Goal: Task Accomplishment & Management: Manage account settings

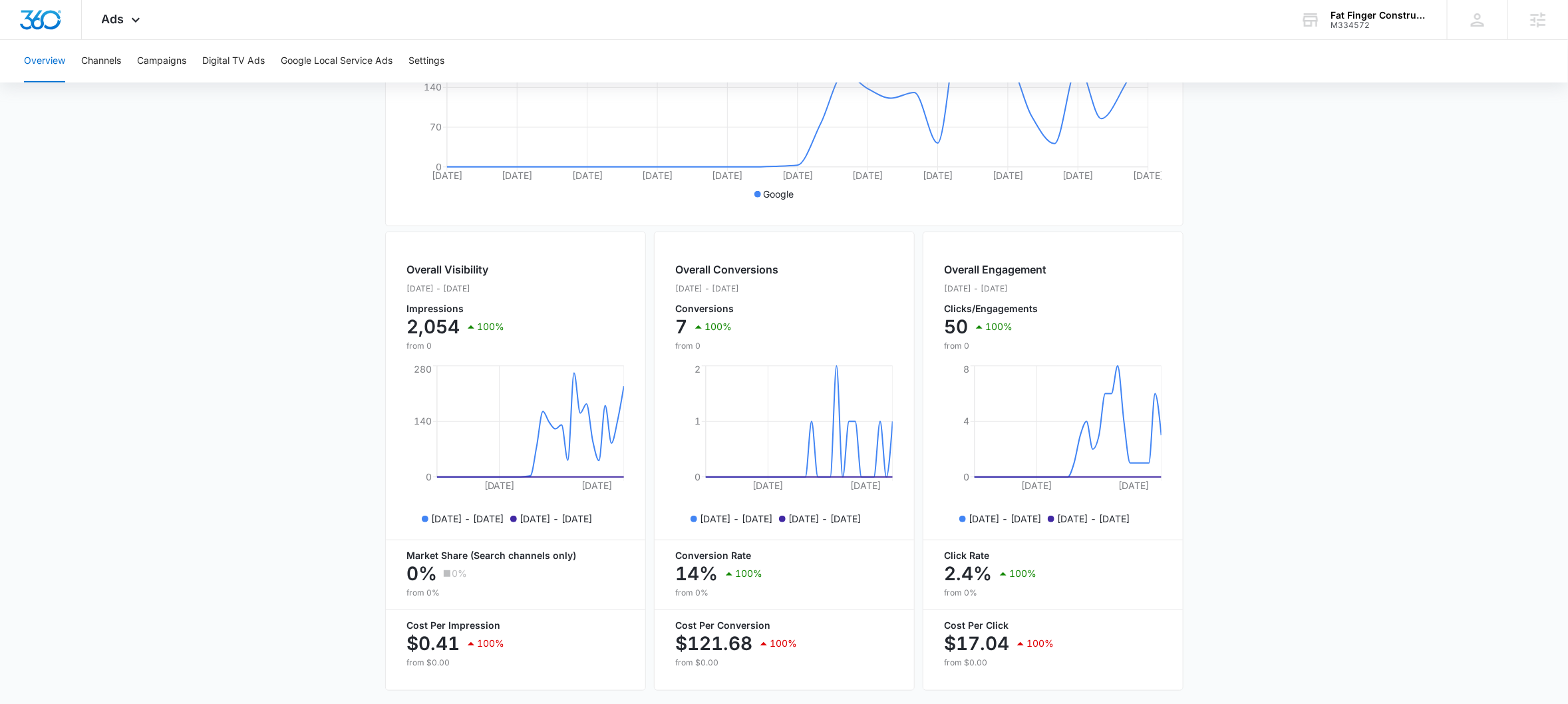
scroll to position [388, 0]
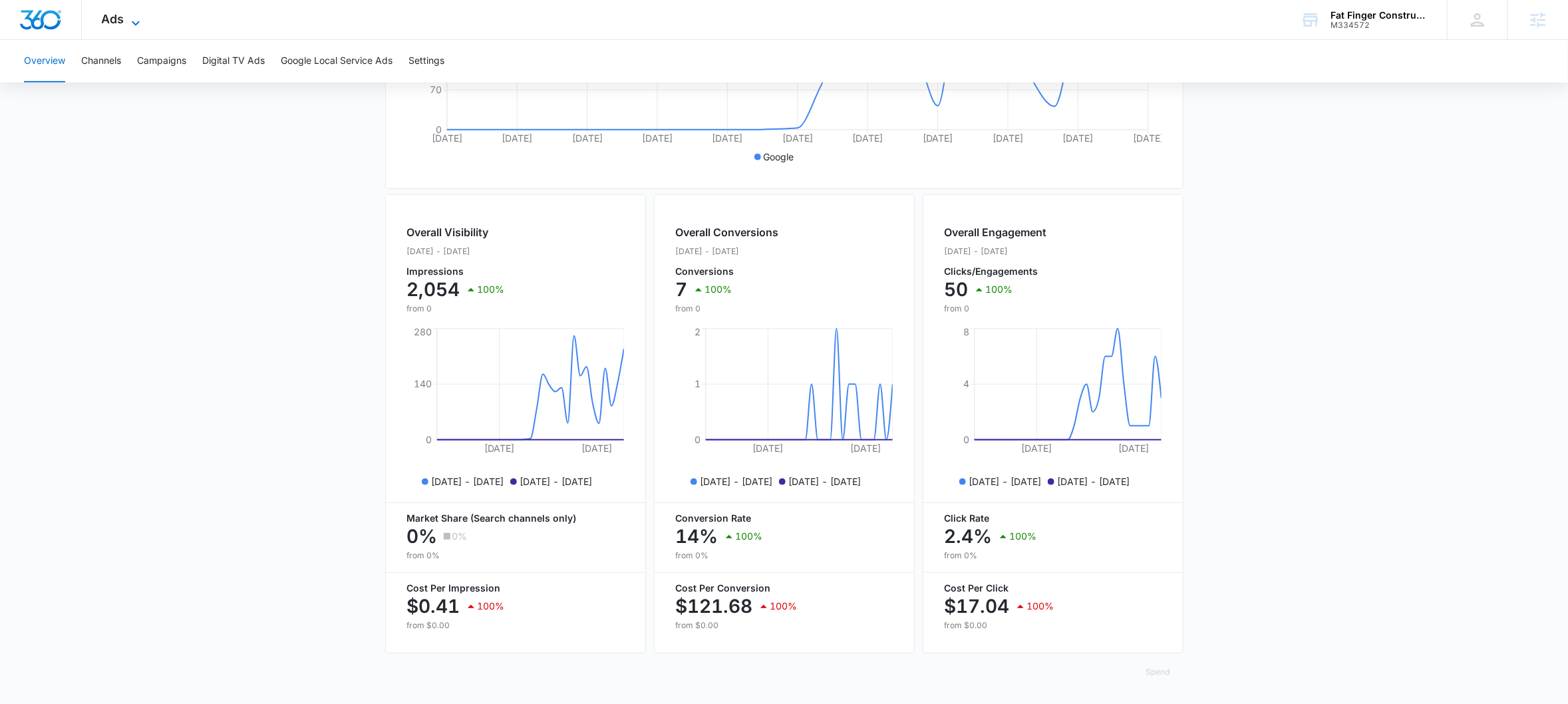
click at [137, 21] on icon at bounding box center [136, 23] width 8 height 5
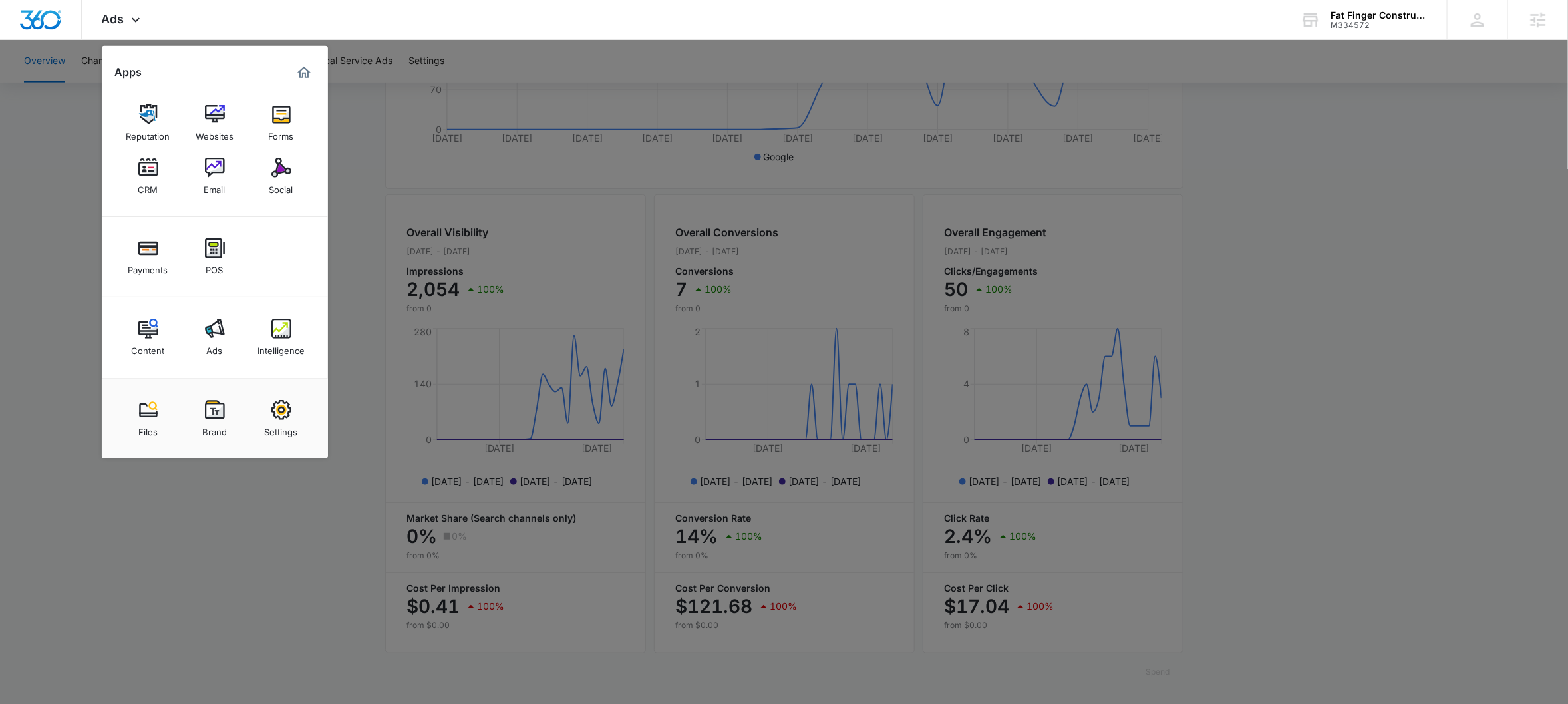
click at [147, 344] on div "Content" at bounding box center [148, 347] width 34 height 18
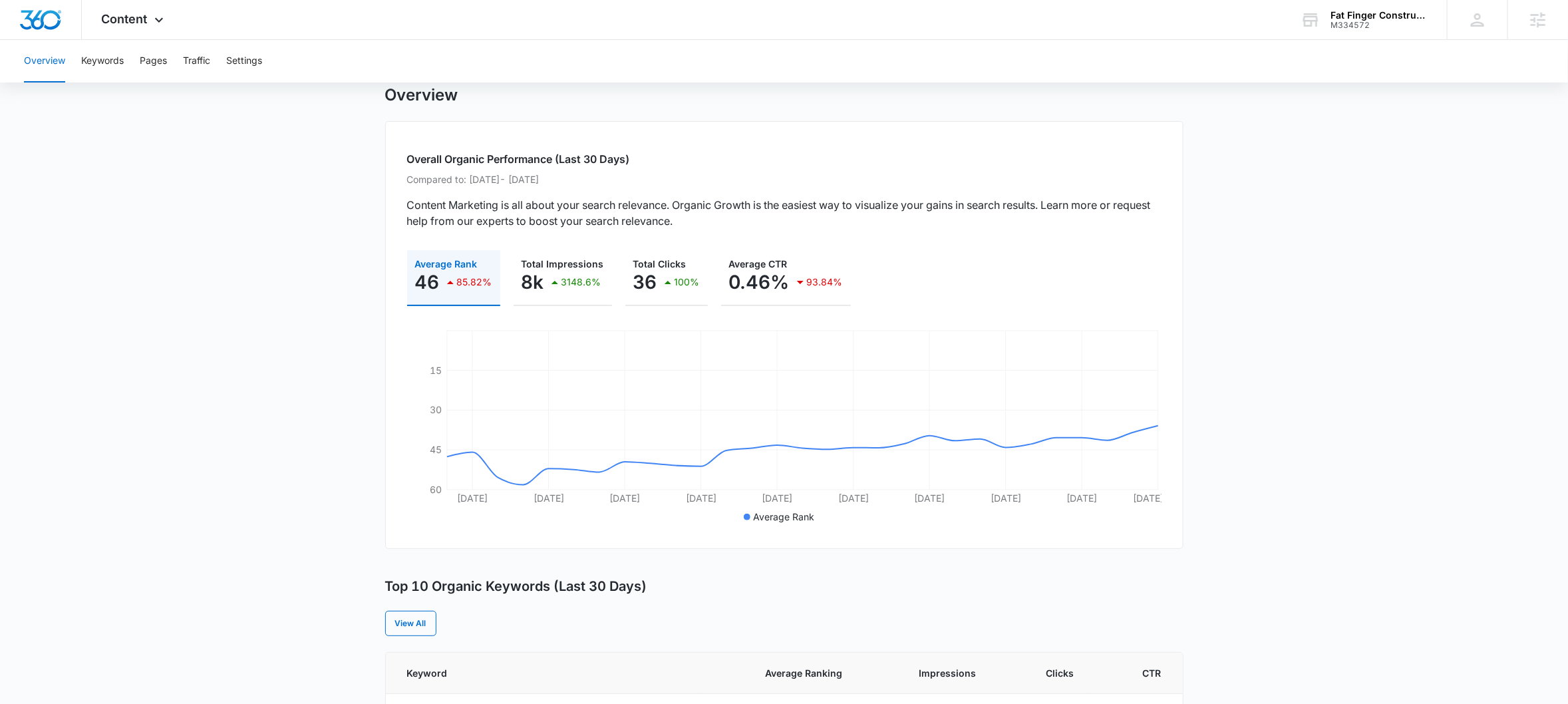
scroll to position [53, 0]
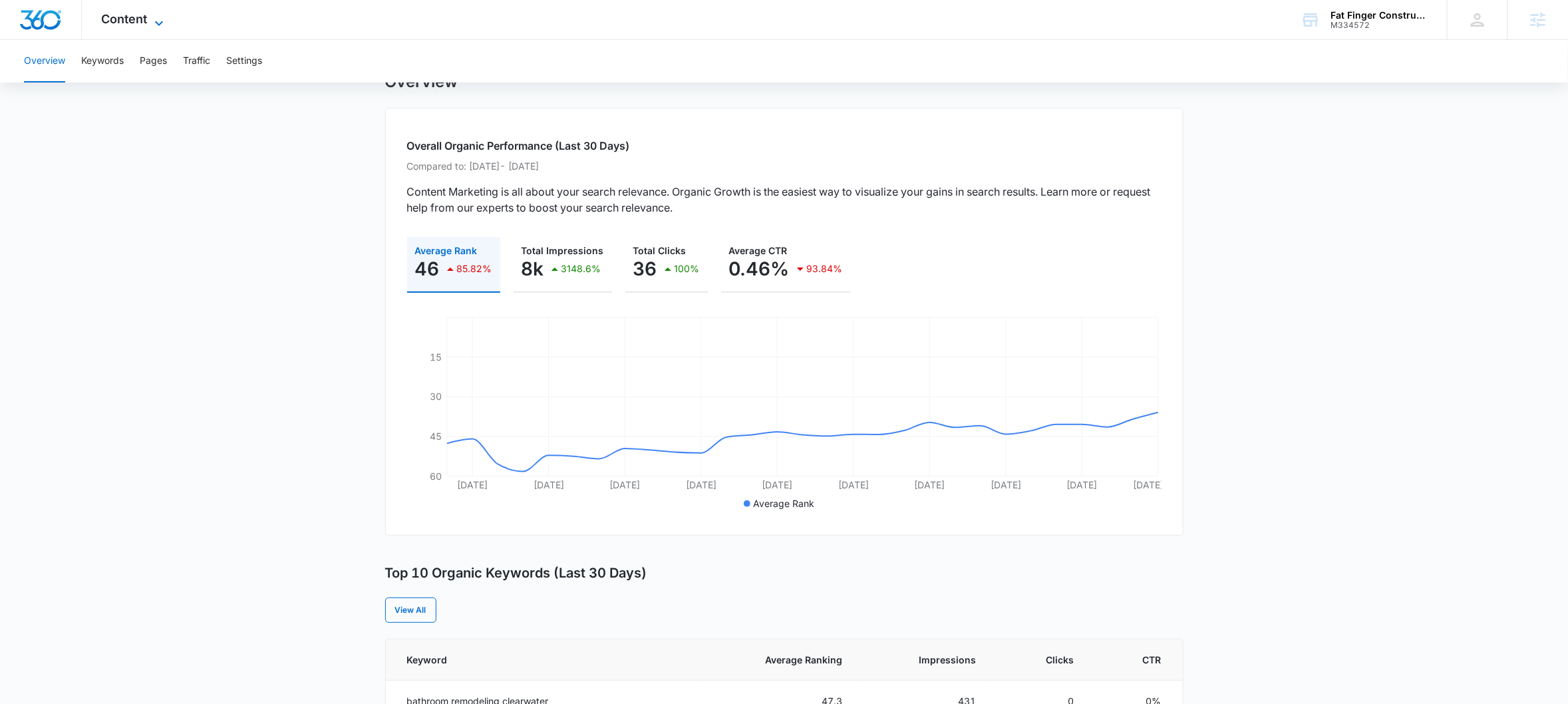
click at [142, 18] on span "Content" at bounding box center [124, 18] width 46 height 14
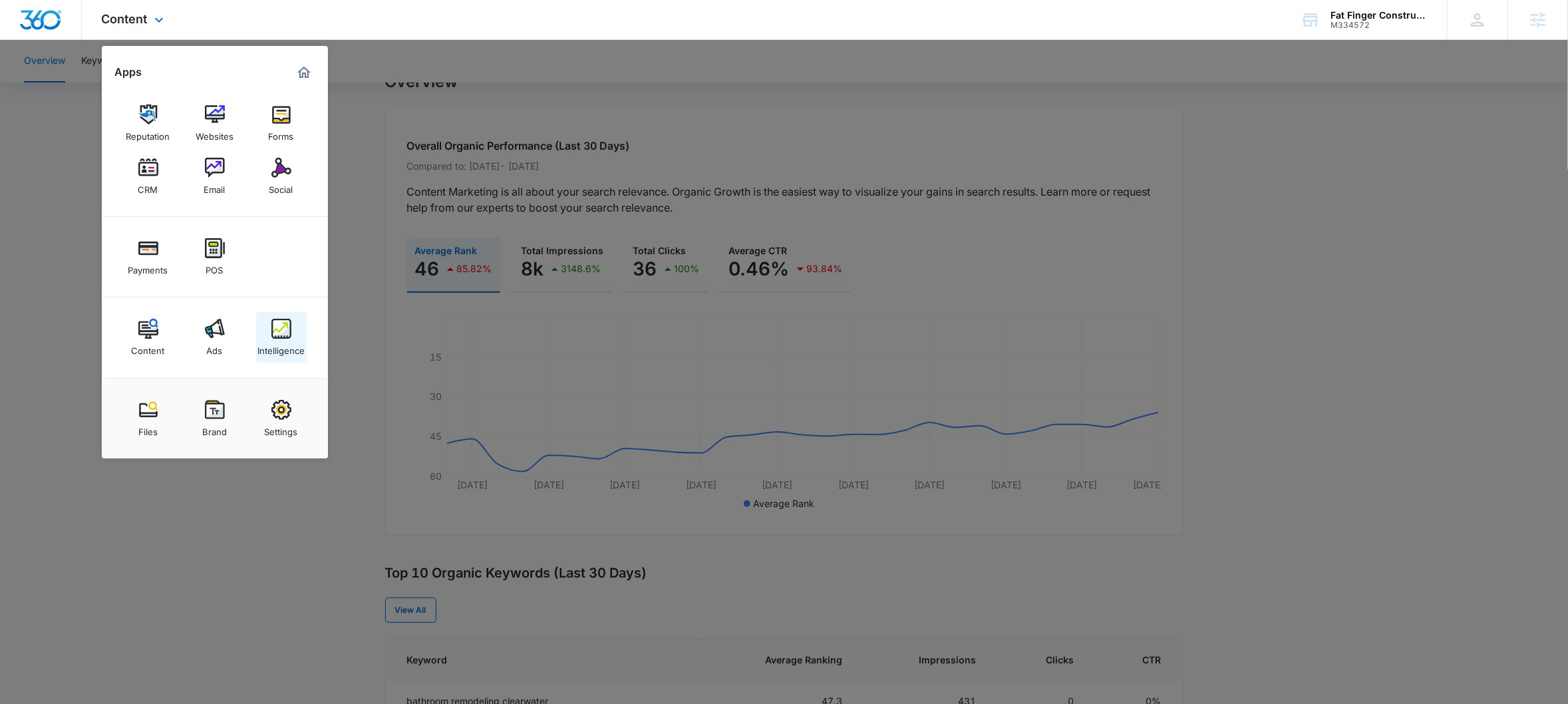
click at [276, 346] on div "Intelligence" at bounding box center [281, 347] width 47 height 18
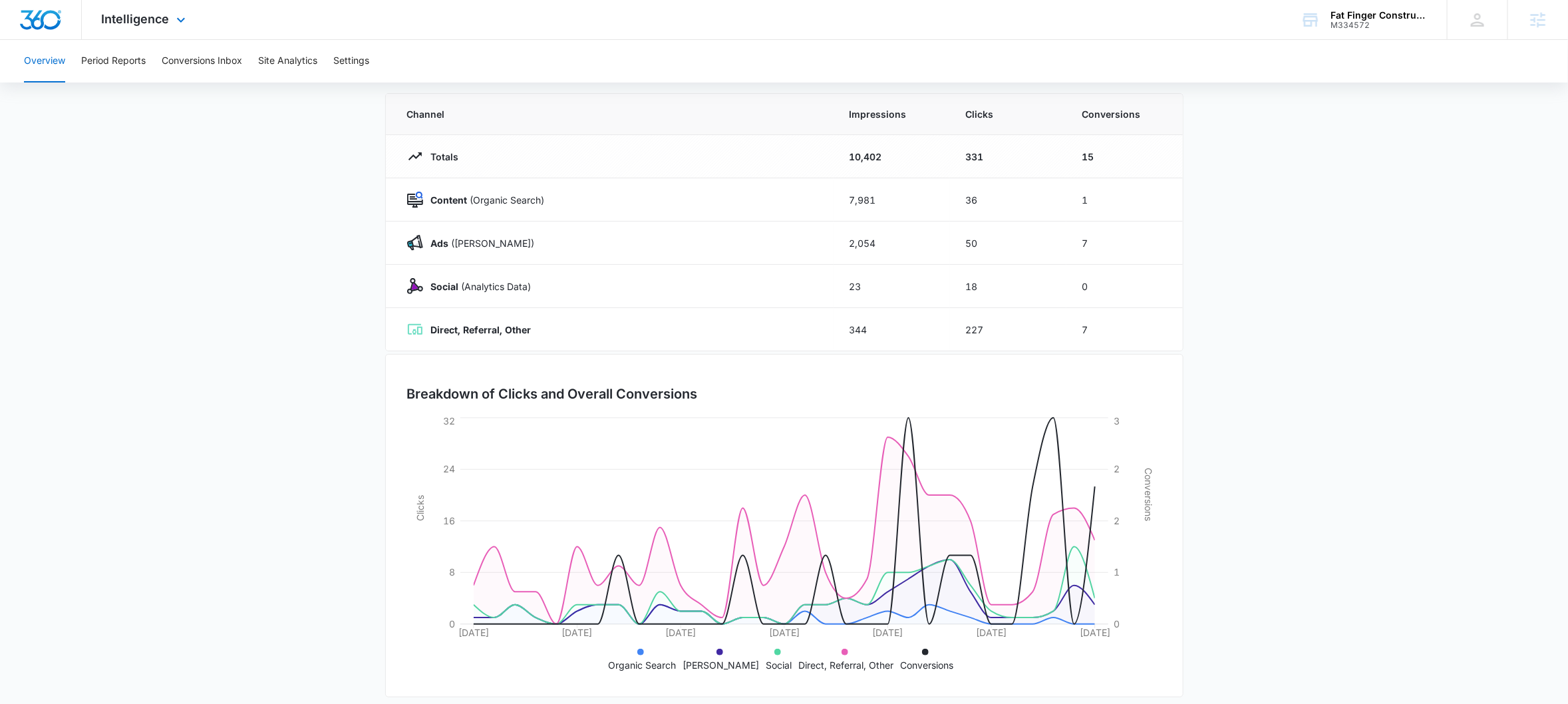
scroll to position [91, 0]
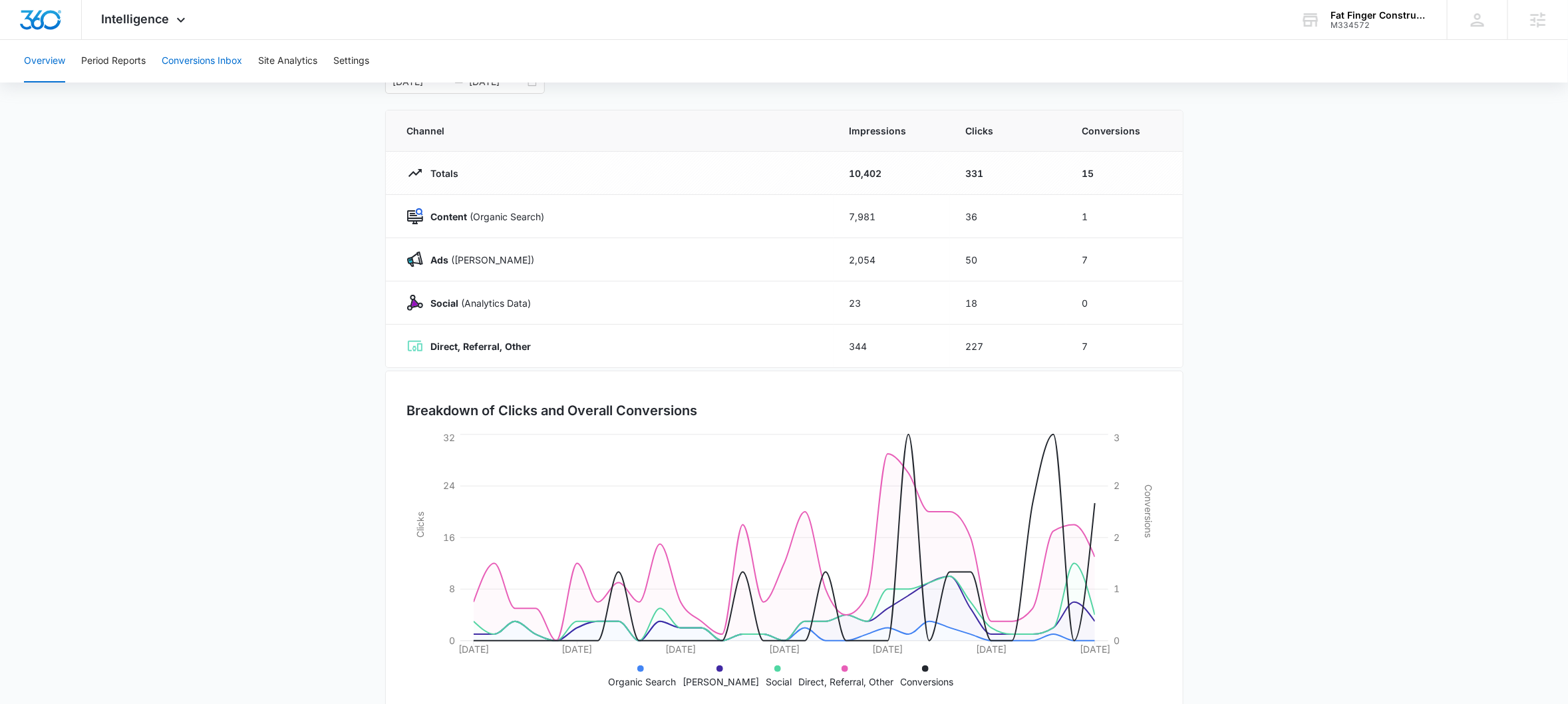
click at [188, 63] on button "Conversions Inbox" at bounding box center [202, 61] width 80 height 43
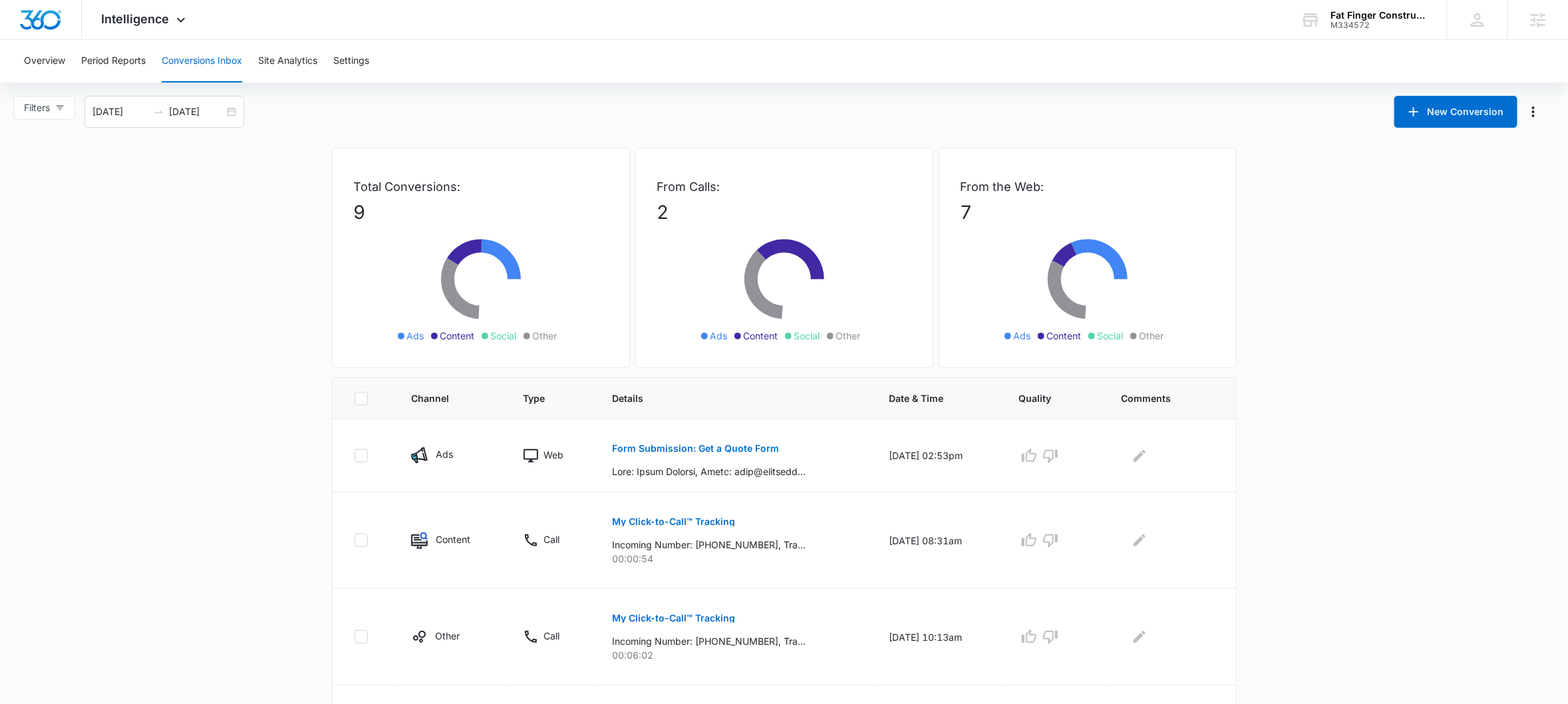
scroll to position [153, 0]
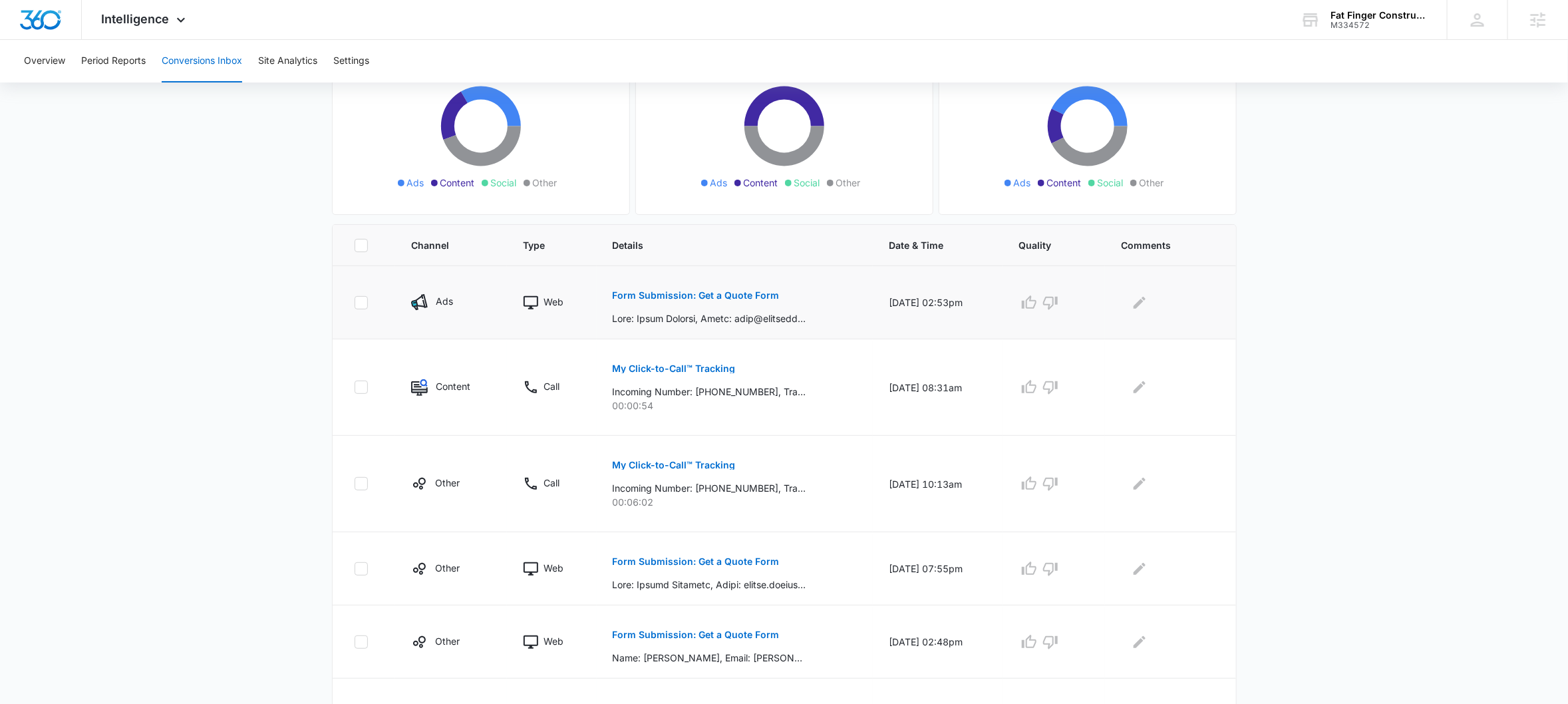
click at [681, 291] on p "Form Submission: Get a Quote Form" at bounding box center [696, 295] width 167 height 9
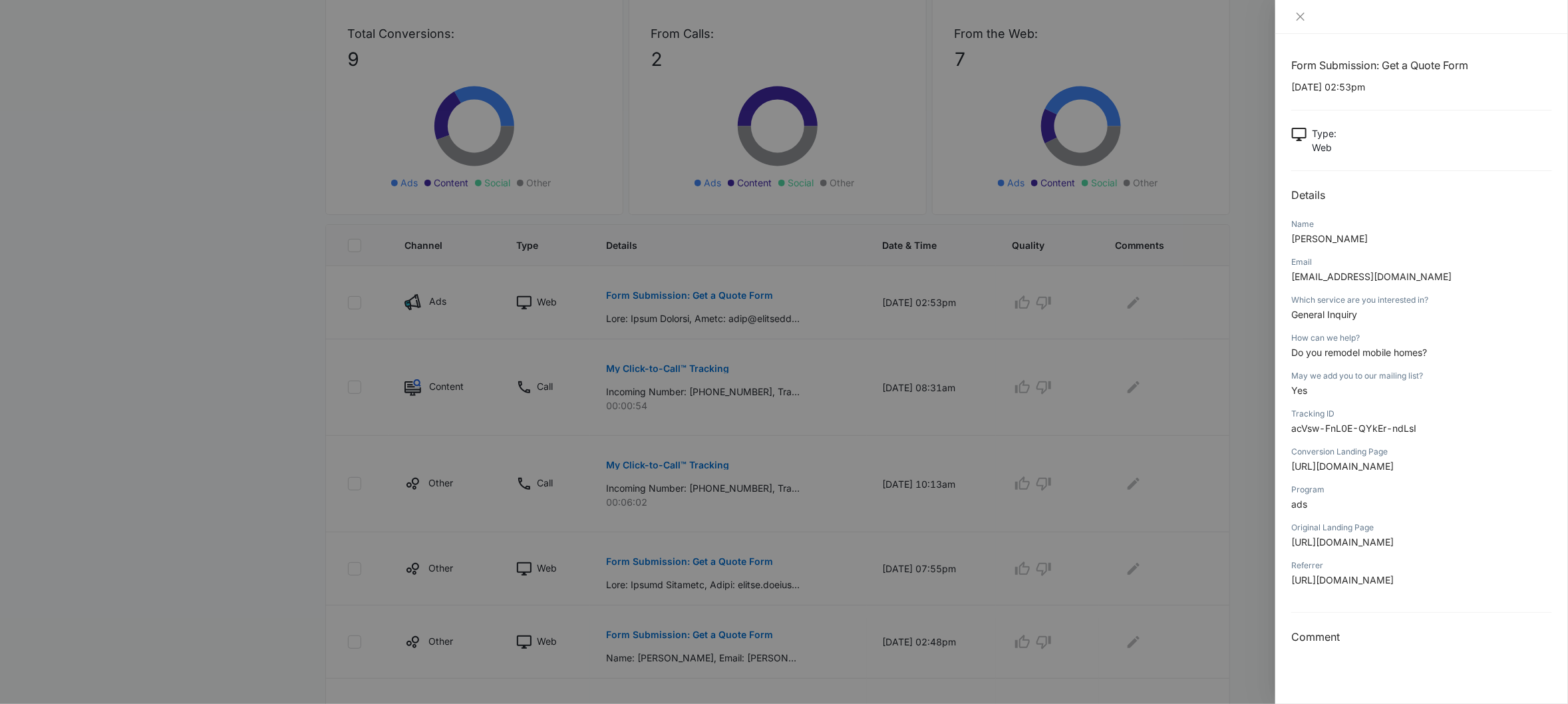
scroll to position [122, 0]
click at [1299, 13] on icon "close" at bounding box center [1300, 16] width 11 height 11
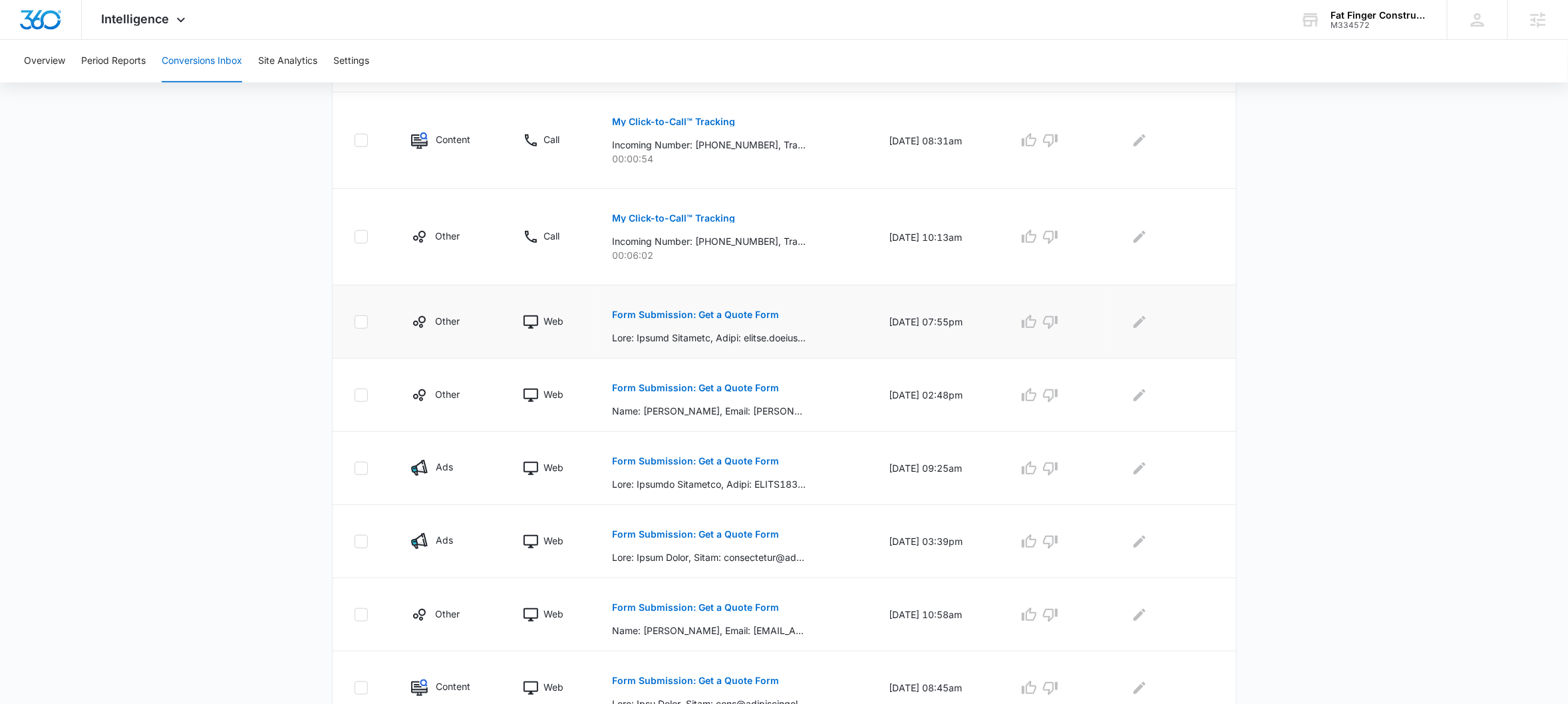
scroll to position [439, 0]
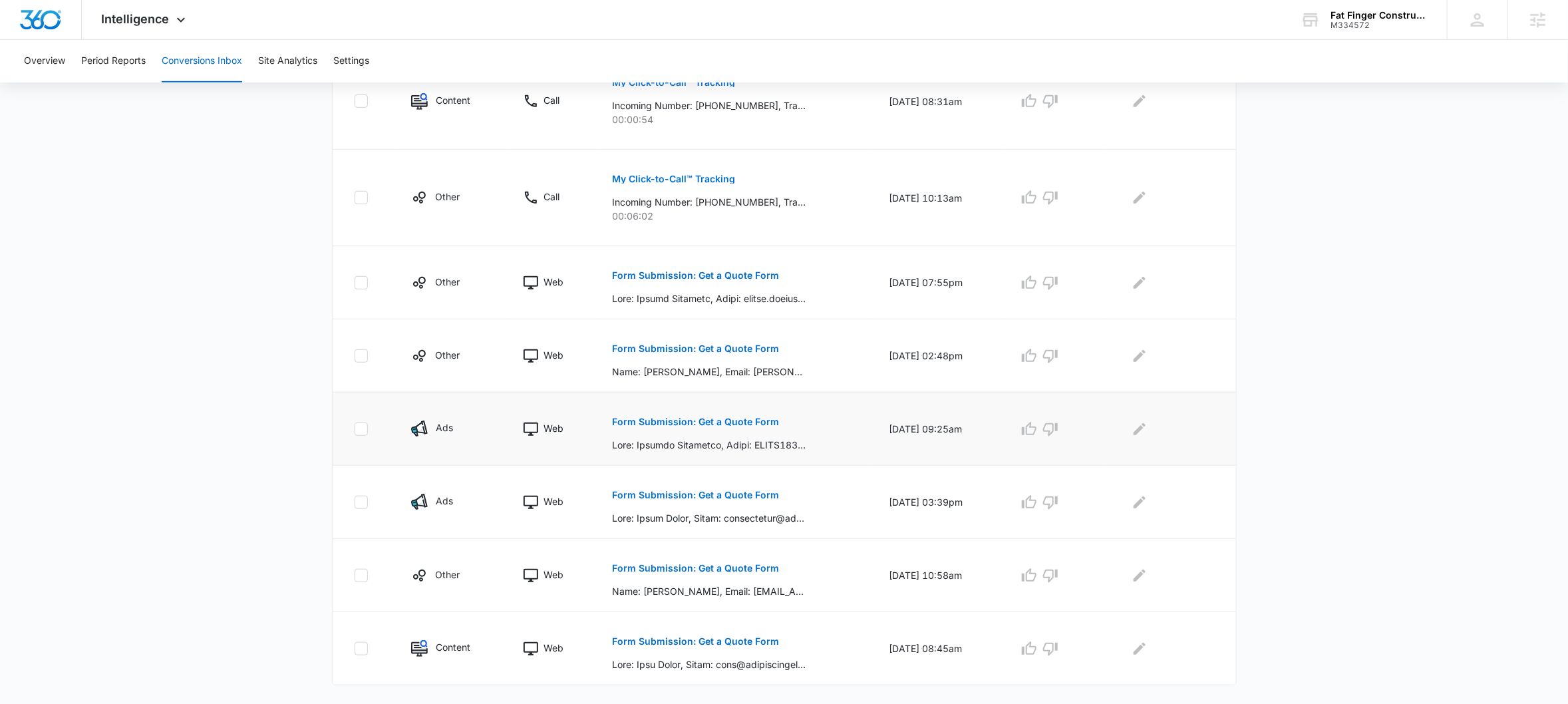
click at [675, 422] on p "Form Submission: Get a Quote Form" at bounding box center [696, 422] width 167 height 9
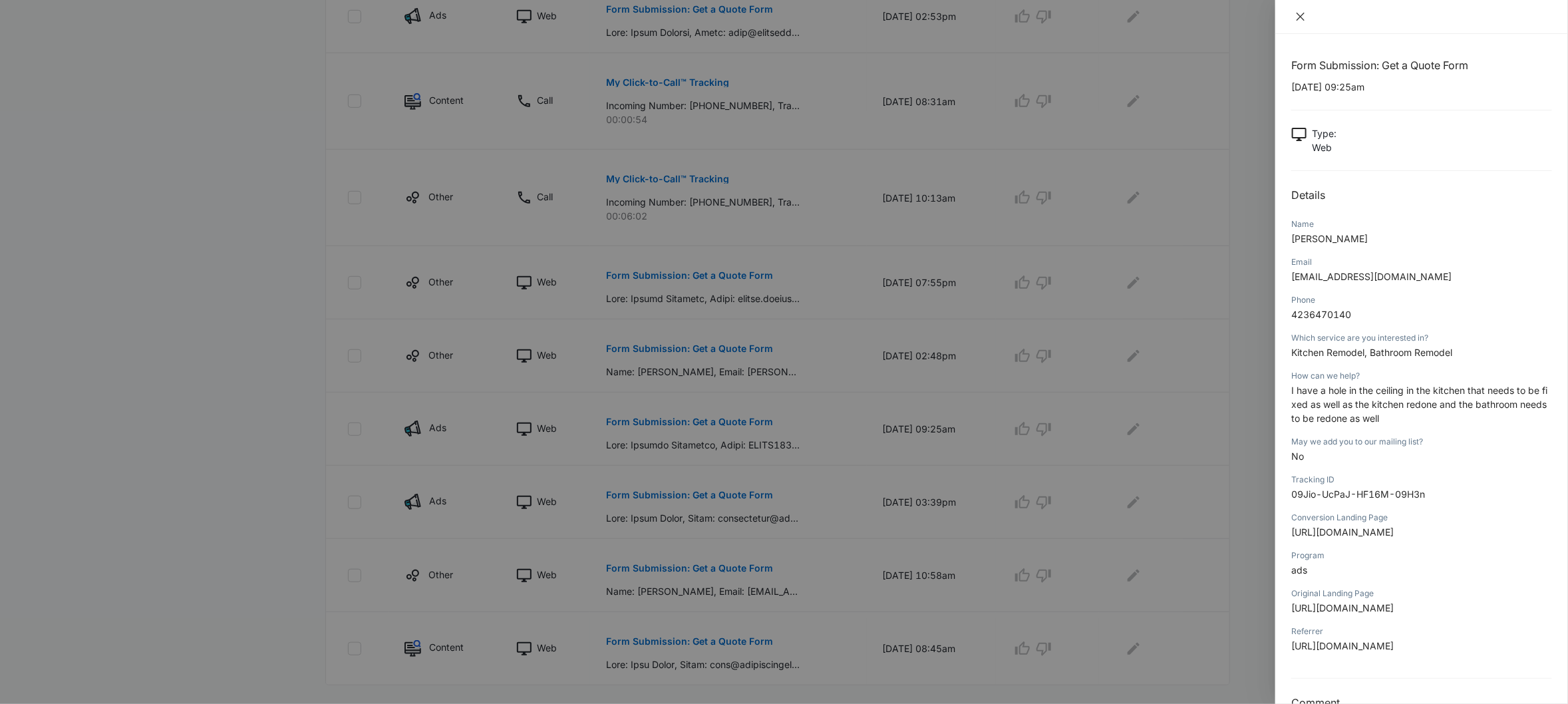
click at [1297, 18] on icon "close" at bounding box center [1300, 16] width 11 height 11
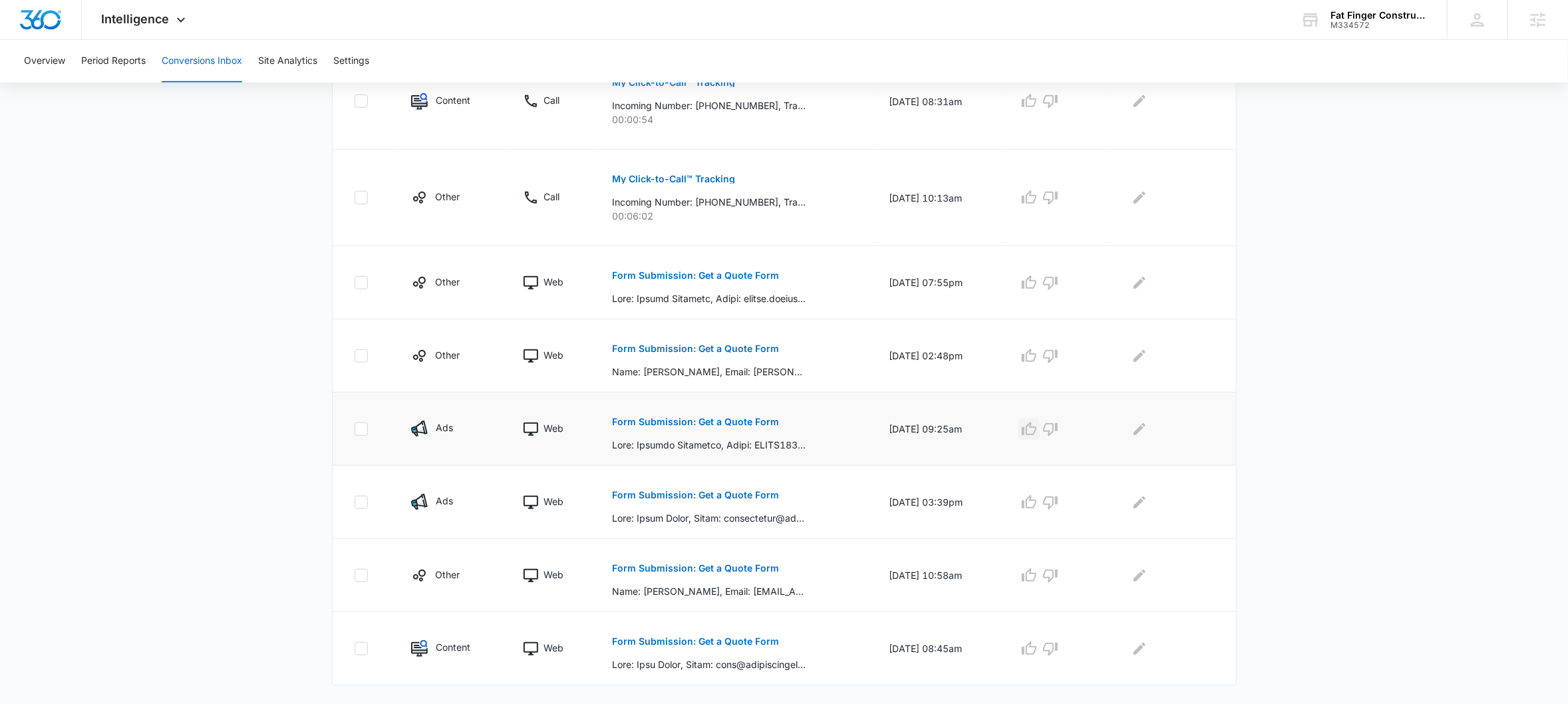
click at [1037, 431] on icon "button" at bounding box center [1028, 428] width 16 height 16
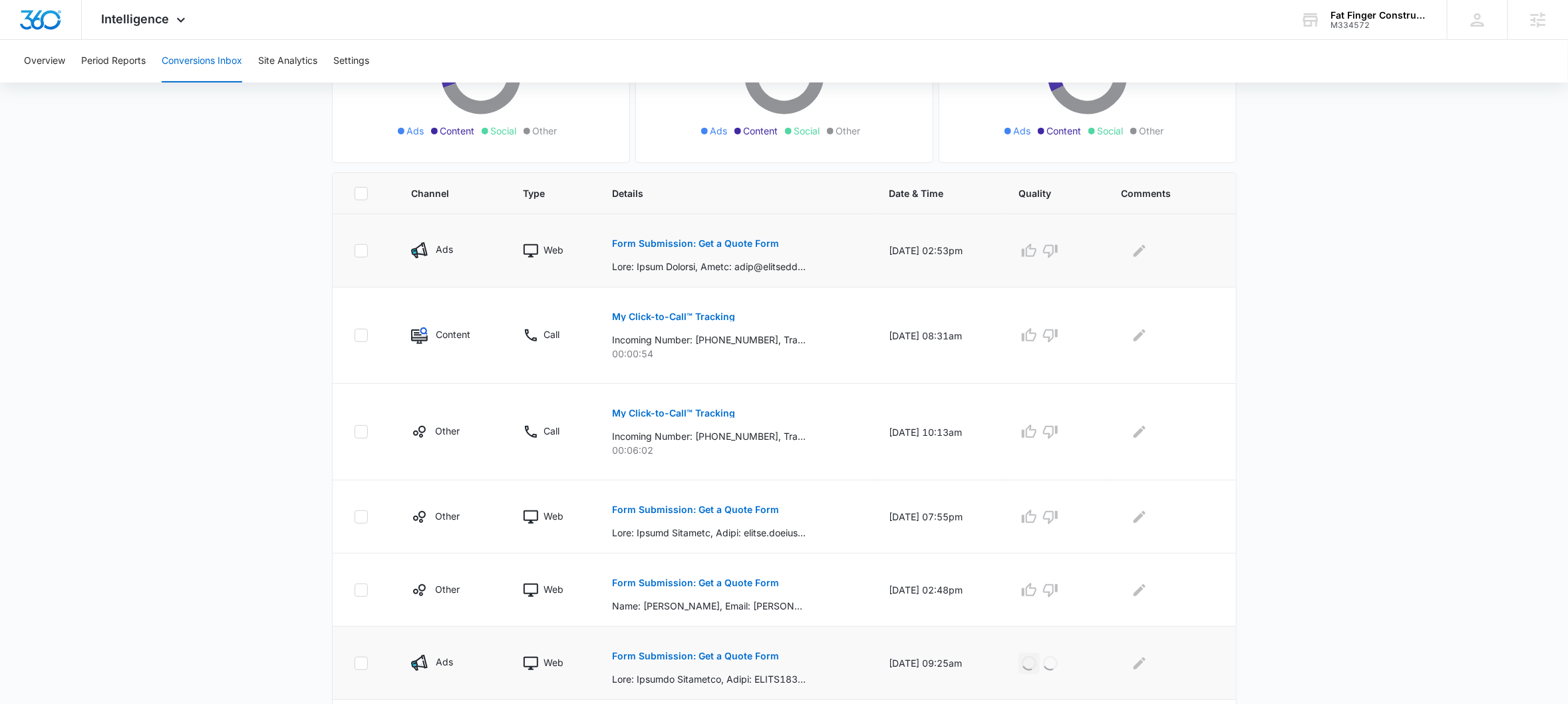
scroll to position [160, 0]
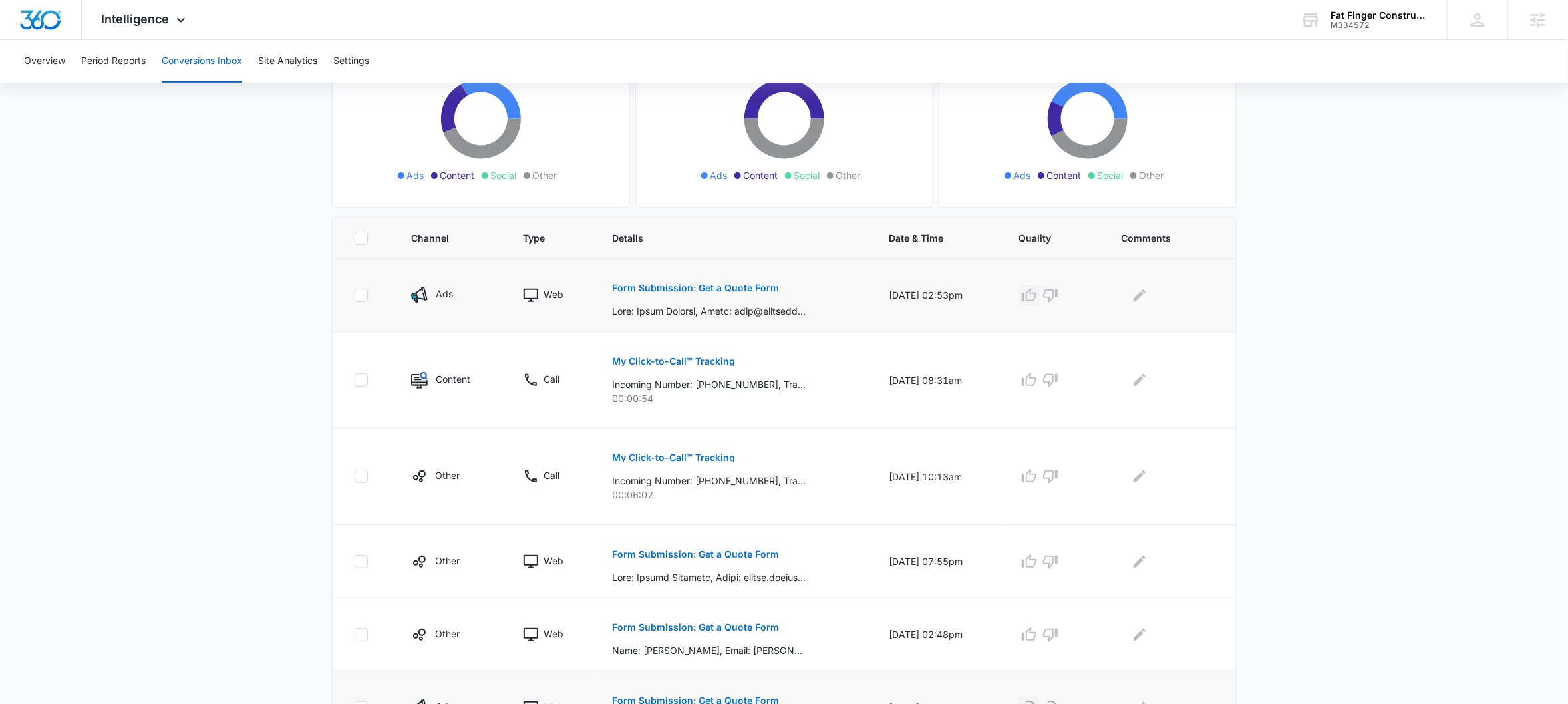
click at [1037, 298] on icon "button" at bounding box center [1028, 295] width 16 height 16
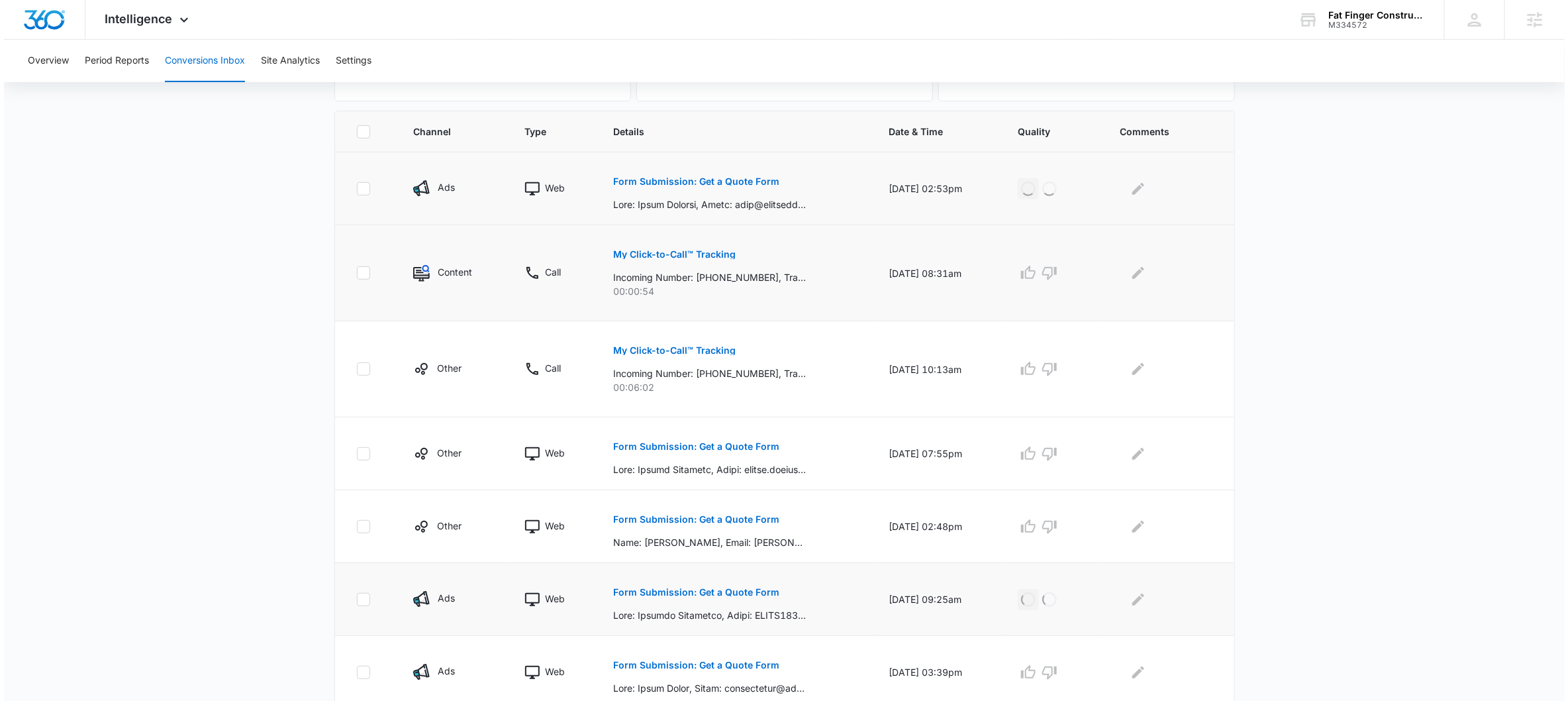
scroll to position [449, 0]
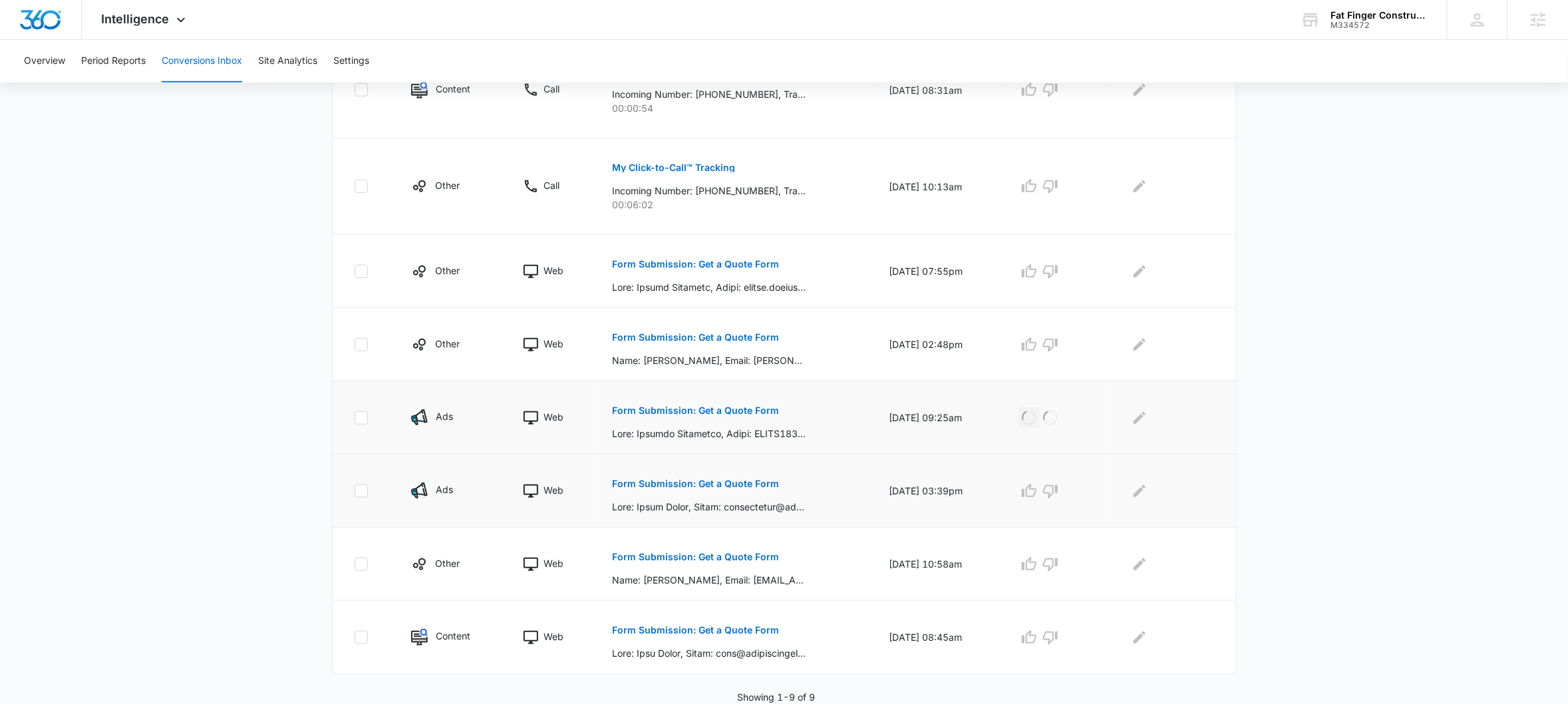
click at [683, 479] on p "Form Submission: Get a Quote Form" at bounding box center [696, 483] width 167 height 9
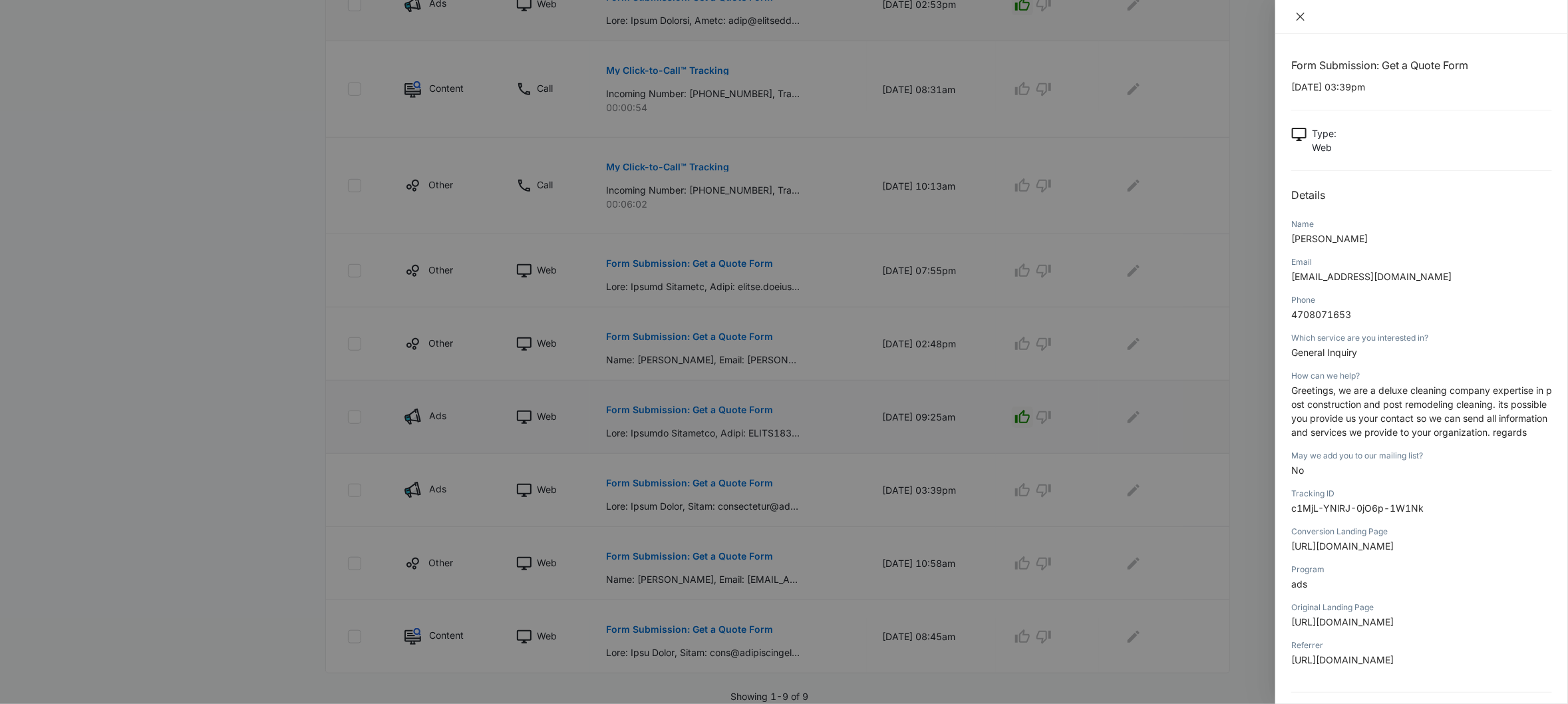
click at [1304, 18] on icon "close" at bounding box center [1300, 16] width 11 height 11
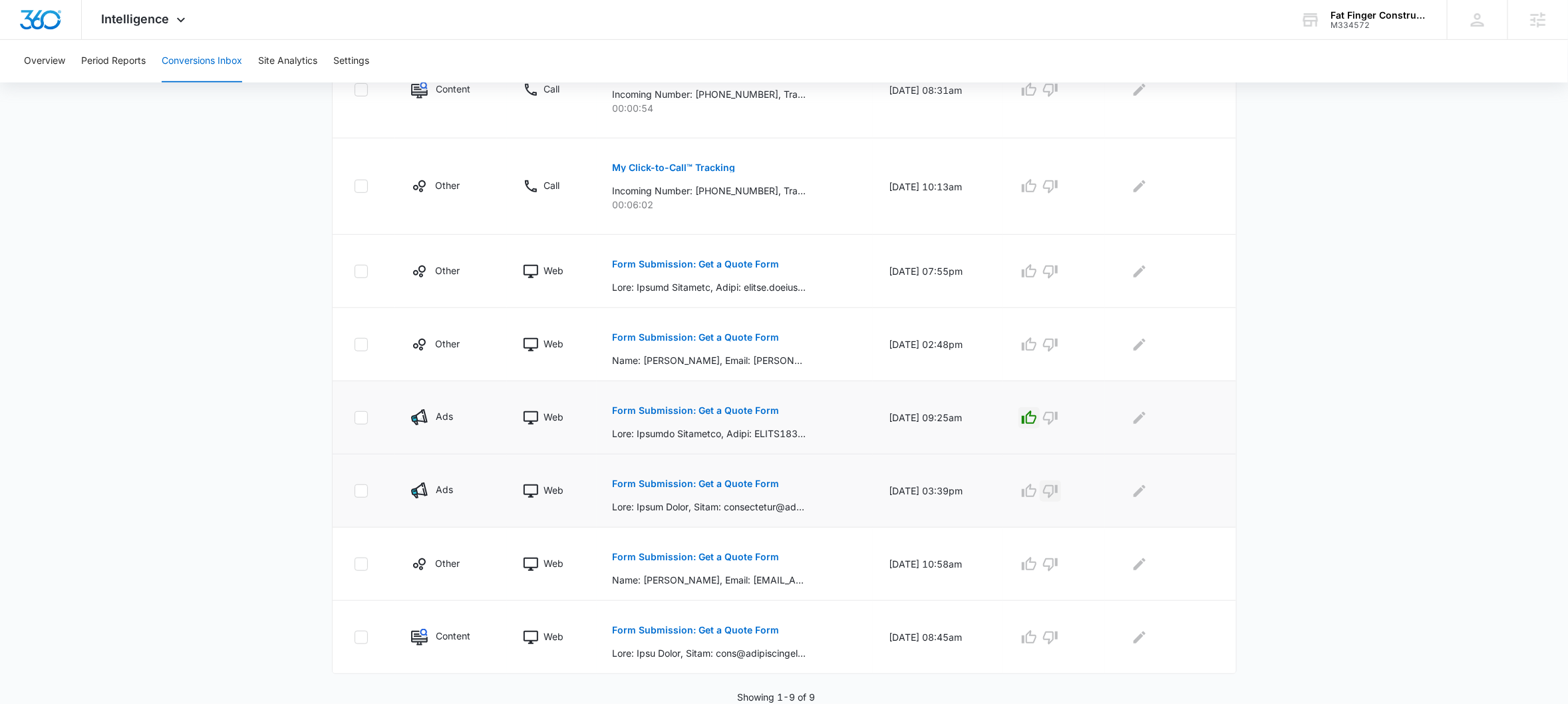
click at [1058, 486] on icon "button" at bounding box center [1050, 492] width 14 height 13
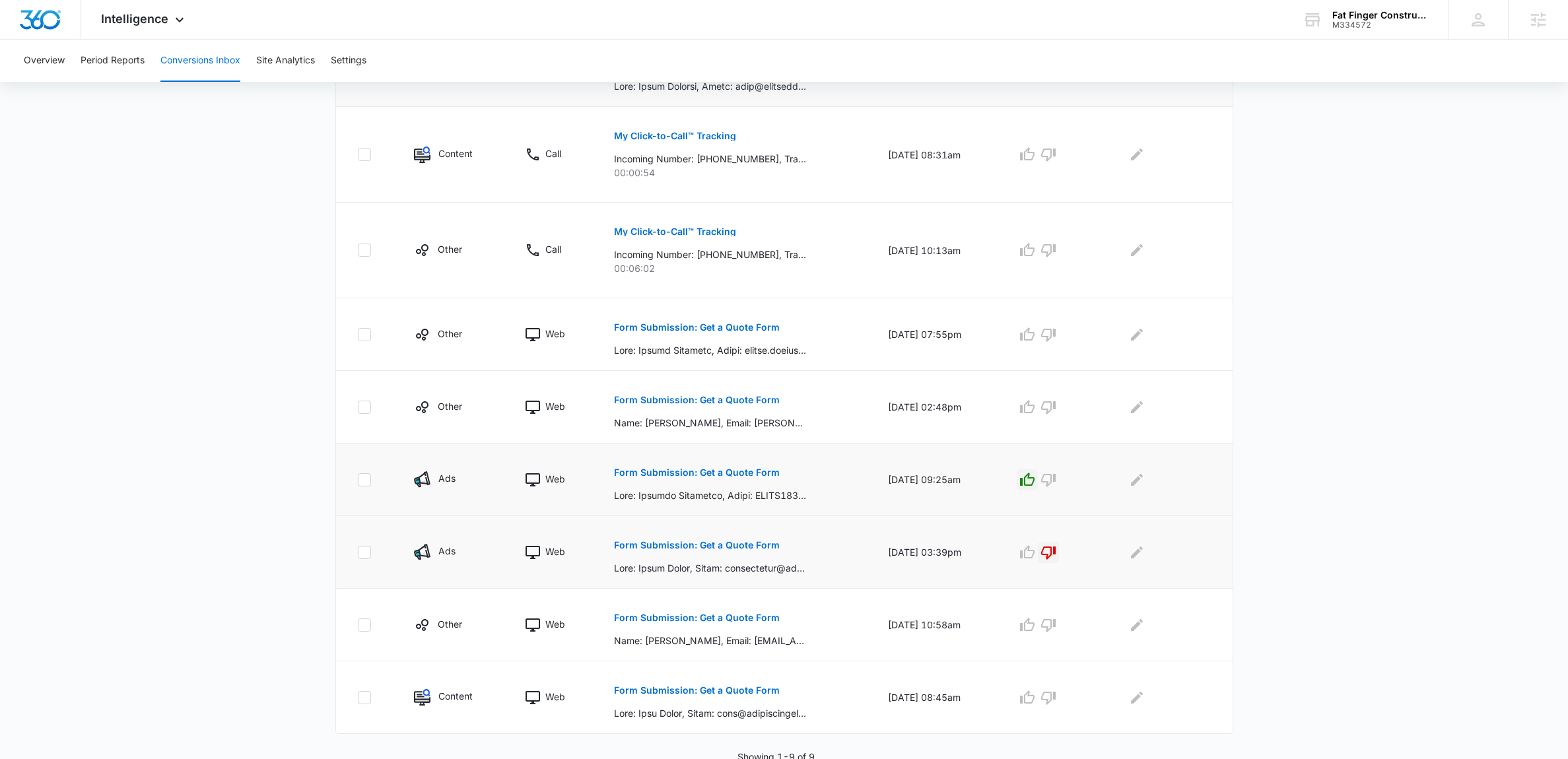
scroll to position [387, 0]
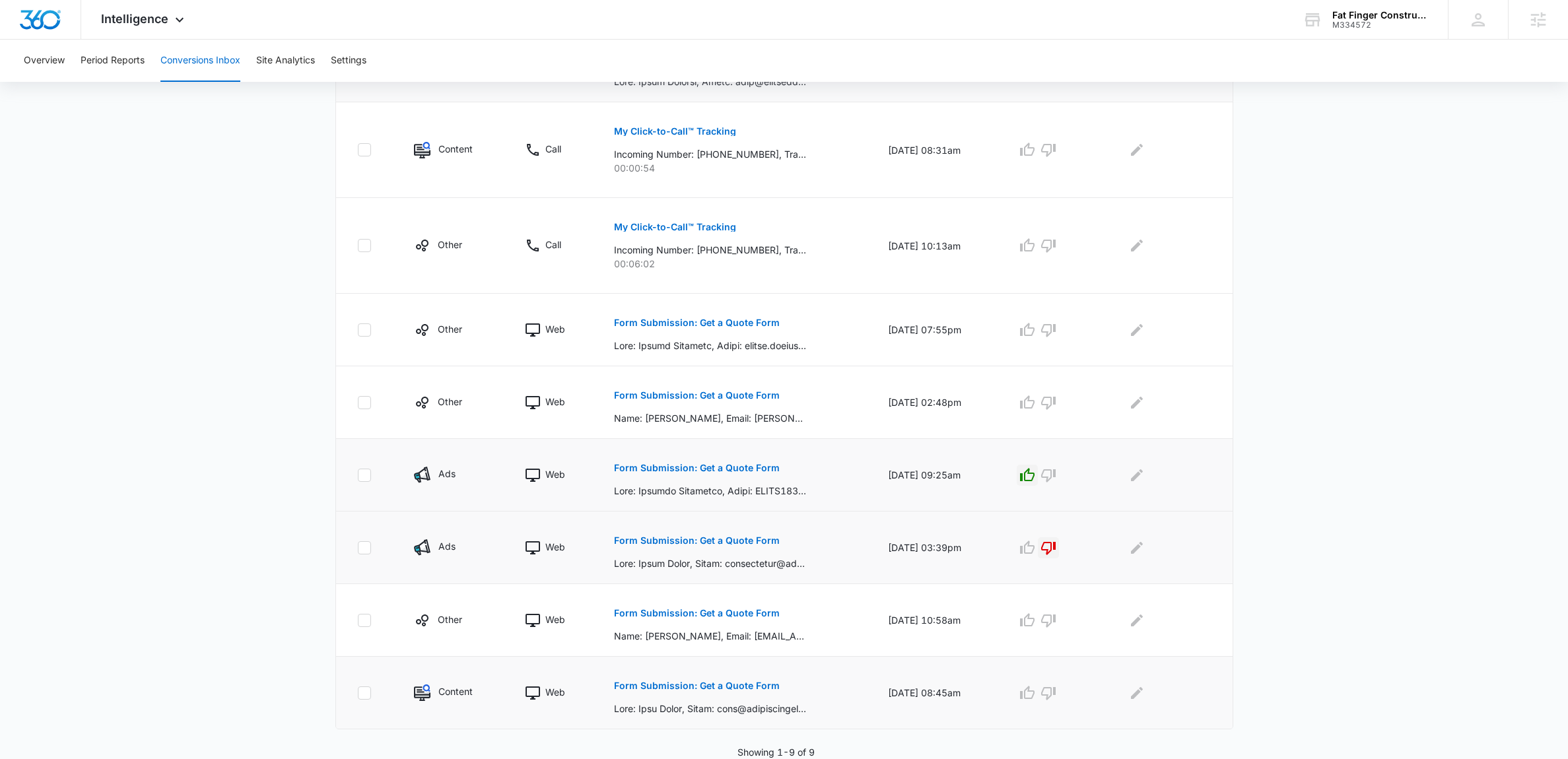
click at [708, 683] on p "Form Submission: Get a Quote Form" at bounding box center [696, 685] width 166 height 9
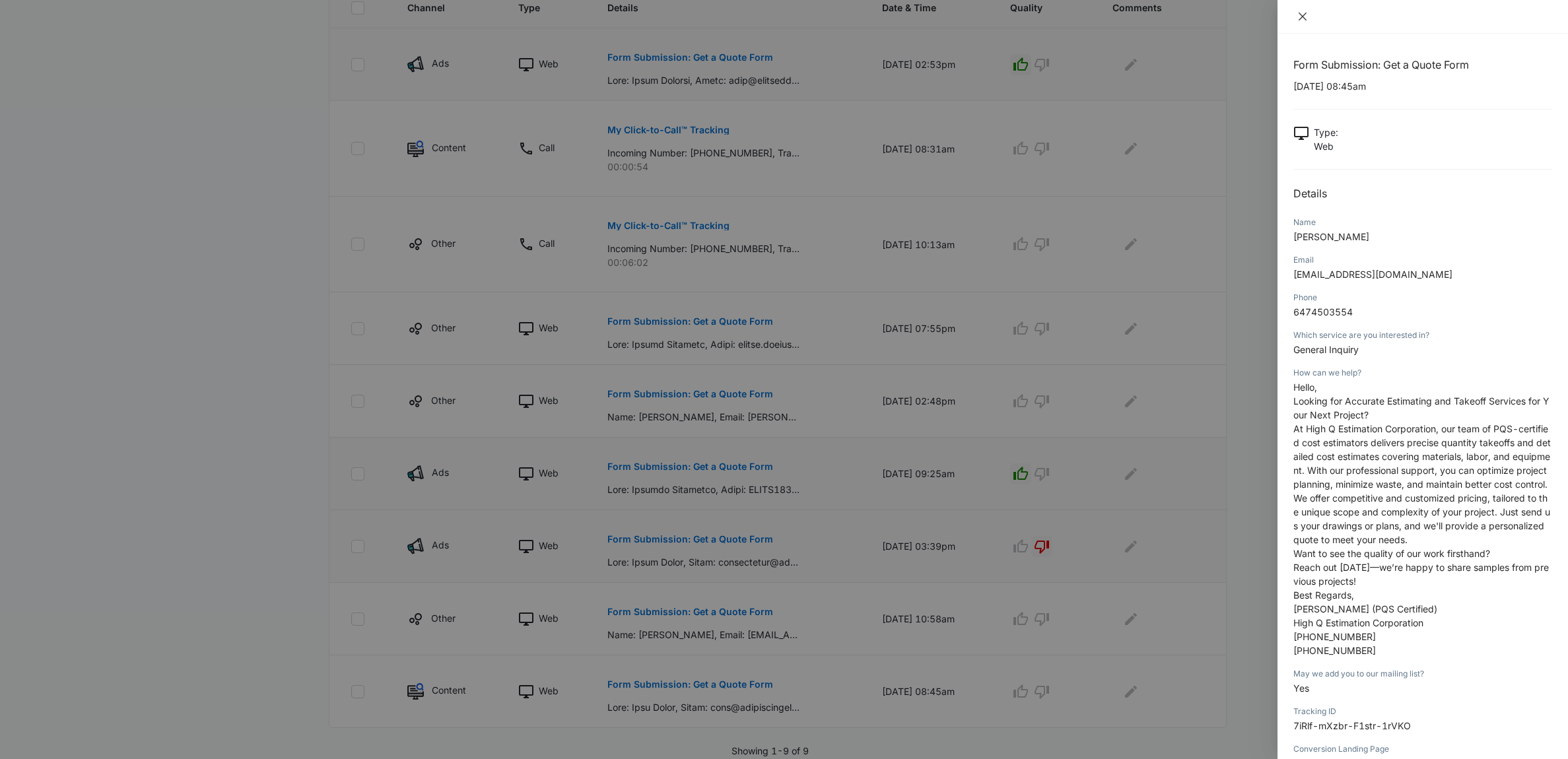
click at [1301, 21] on icon "close" at bounding box center [1303, 16] width 11 height 11
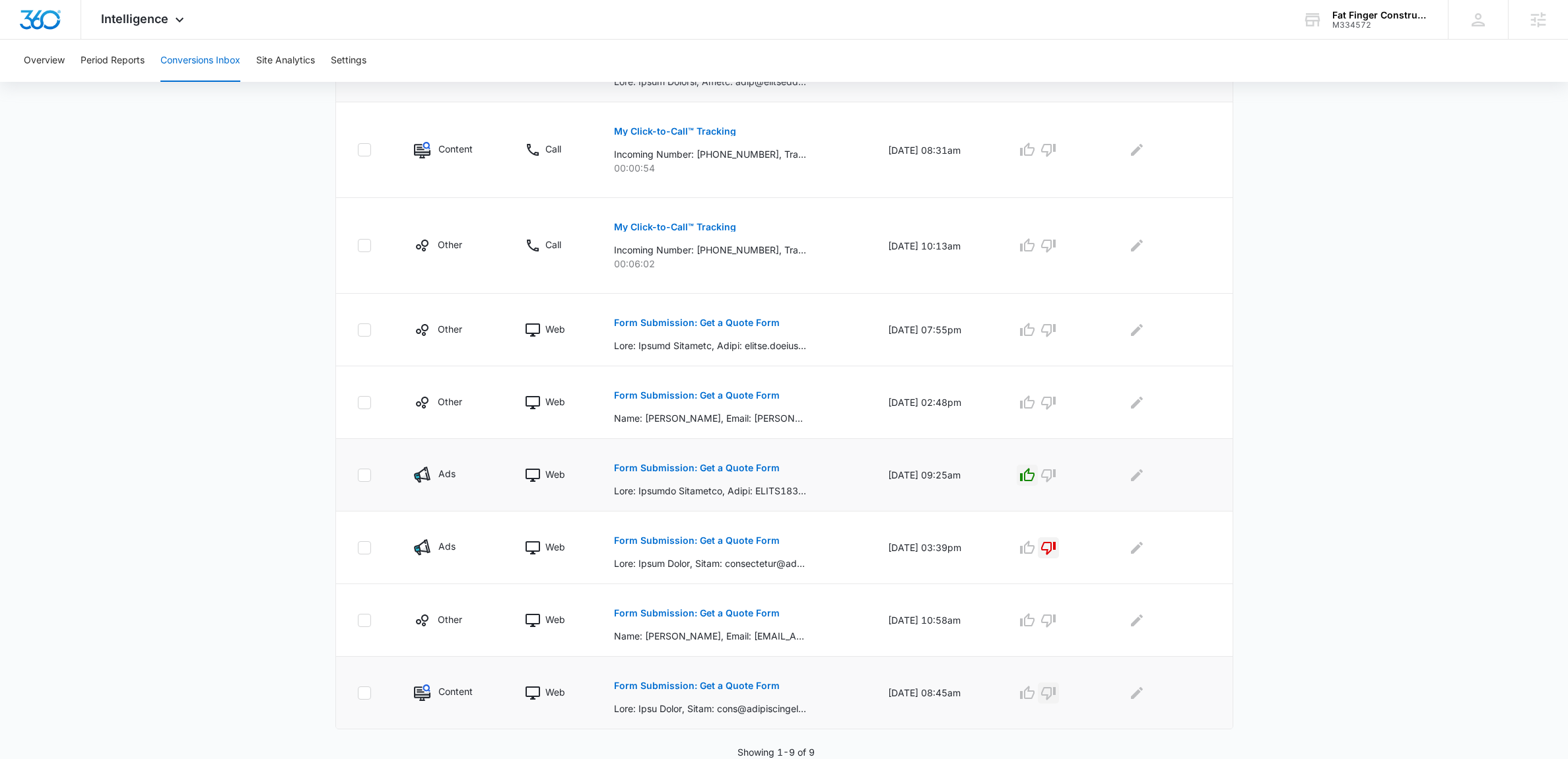
click at [1056, 692] on icon "button" at bounding box center [1048, 692] width 16 height 16
click at [1141, 543] on icon "Edit Comments" at bounding box center [1136, 547] width 16 height 16
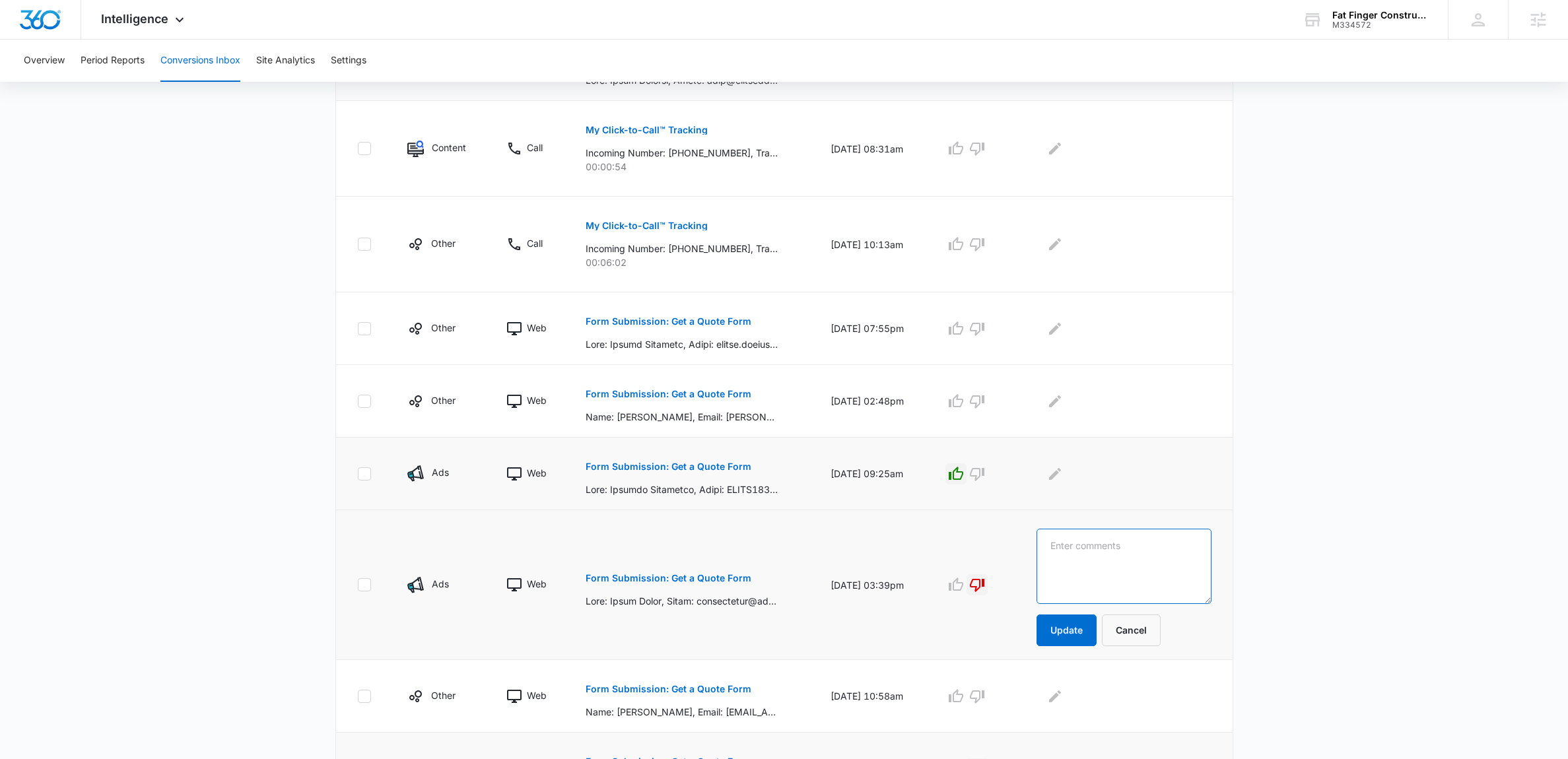
click at [1145, 551] on textarea at bounding box center [1124, 566] width 175 height 75
type textarea "Cleaning Company Outreach/solicitation"
click at [1092, 629] on button "Update" at bounding box center [1066, 630] width 60 height 32
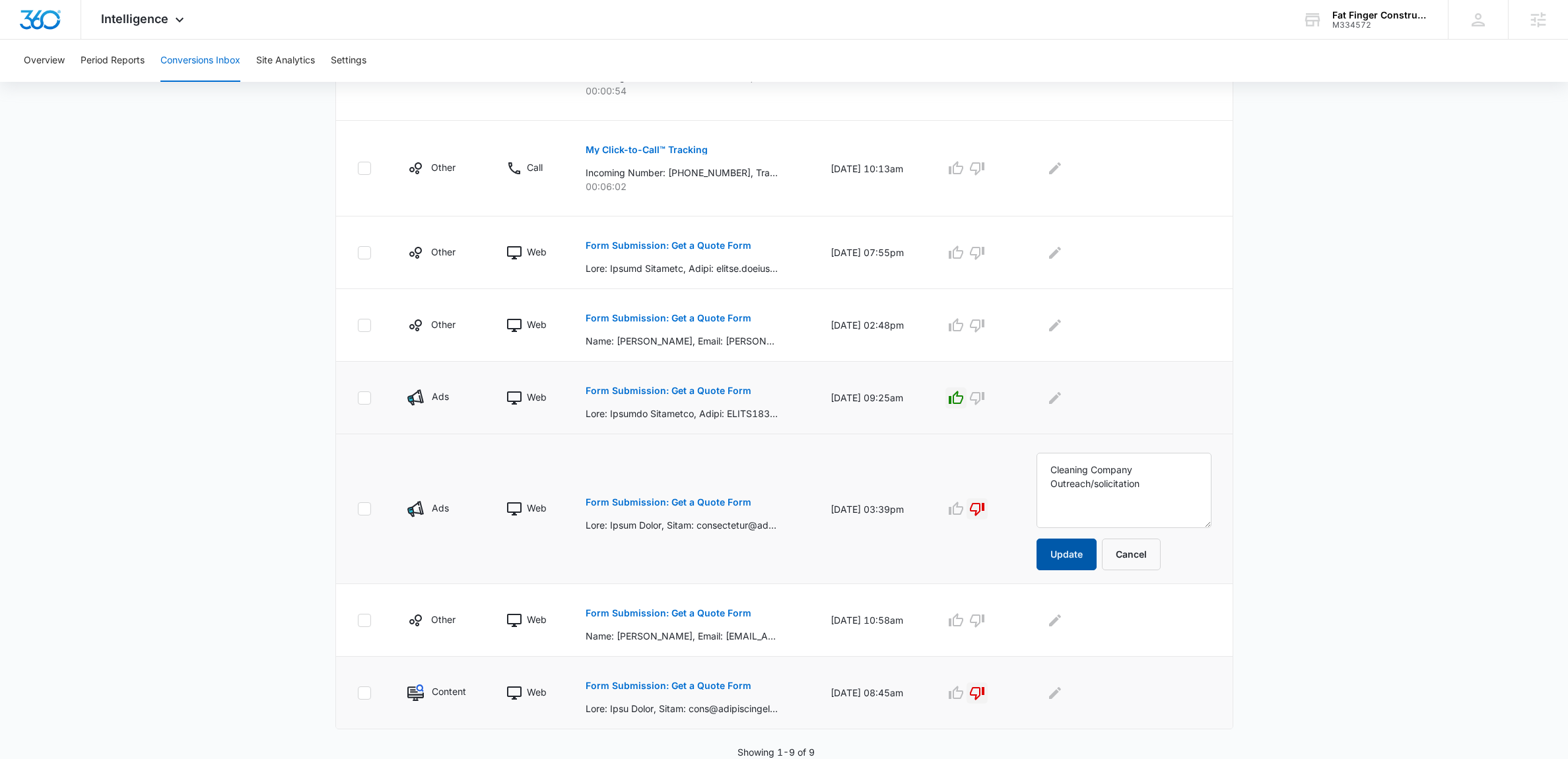
scroll to position [466, 0]
click at [1061, 696] on icon "Edit Comments" at bounding box center [1055, 692] width 12 height 12
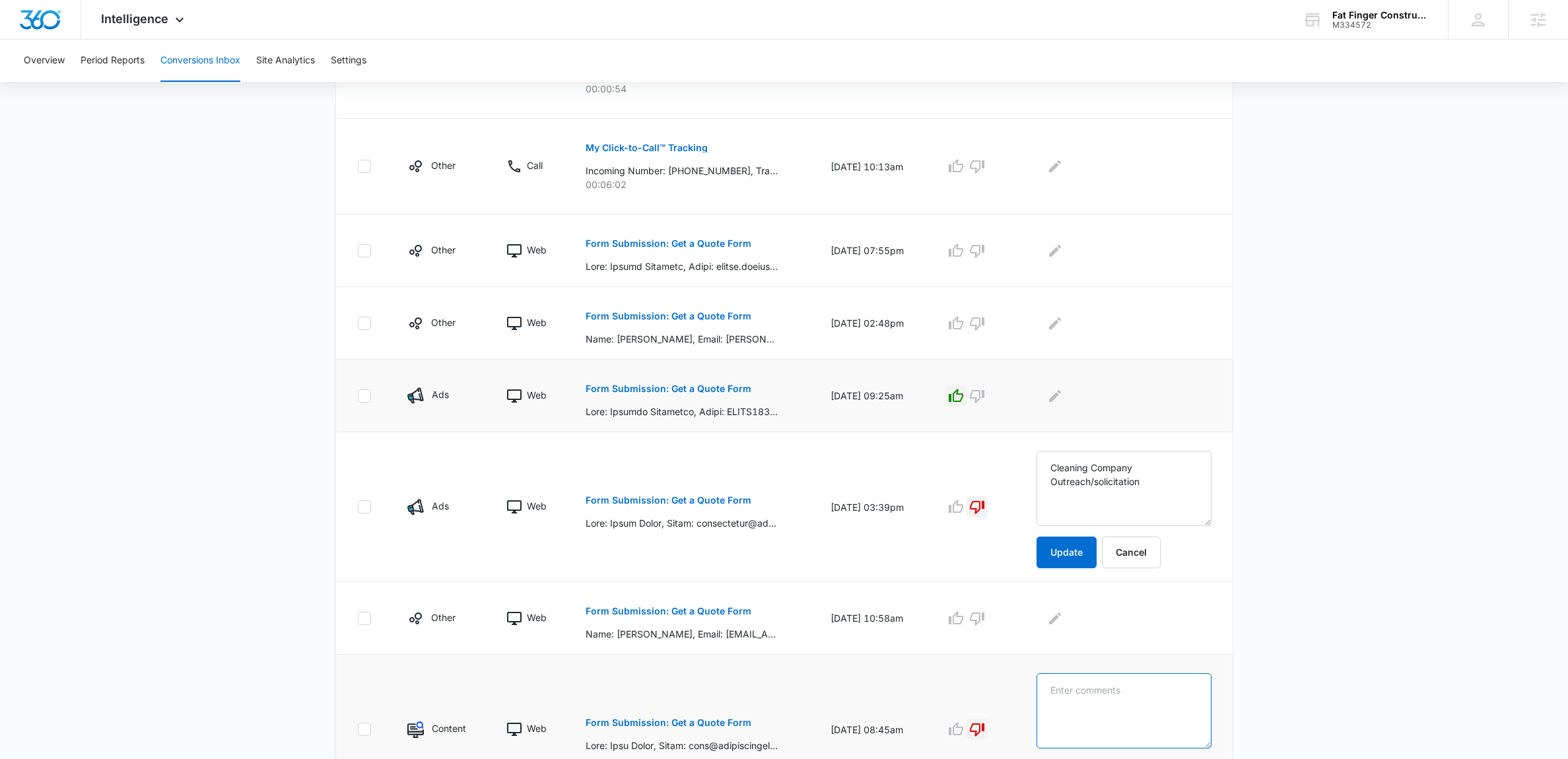
click at [1086, 685] on textarea at bounding box center [1124, 711] width 175 height 75
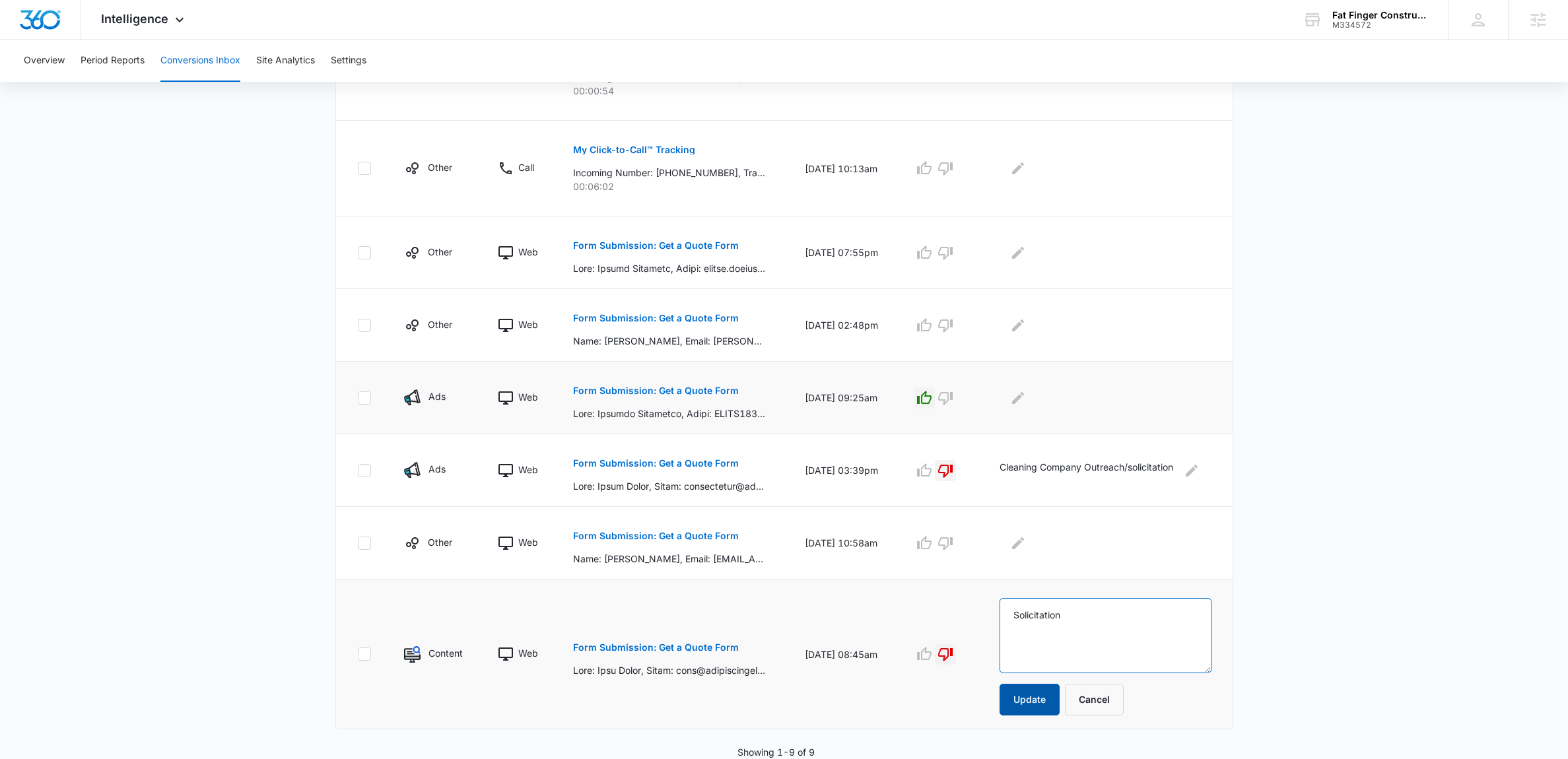
type textarea "Solicitation"
click at [1018, 697] on button "Update" at bounding box center [1030, 699] width 60 height 32
click at [683, 535] on p "Form Submission: Get a Quote Form" at bounding box center [655, 535] width 166 height 9
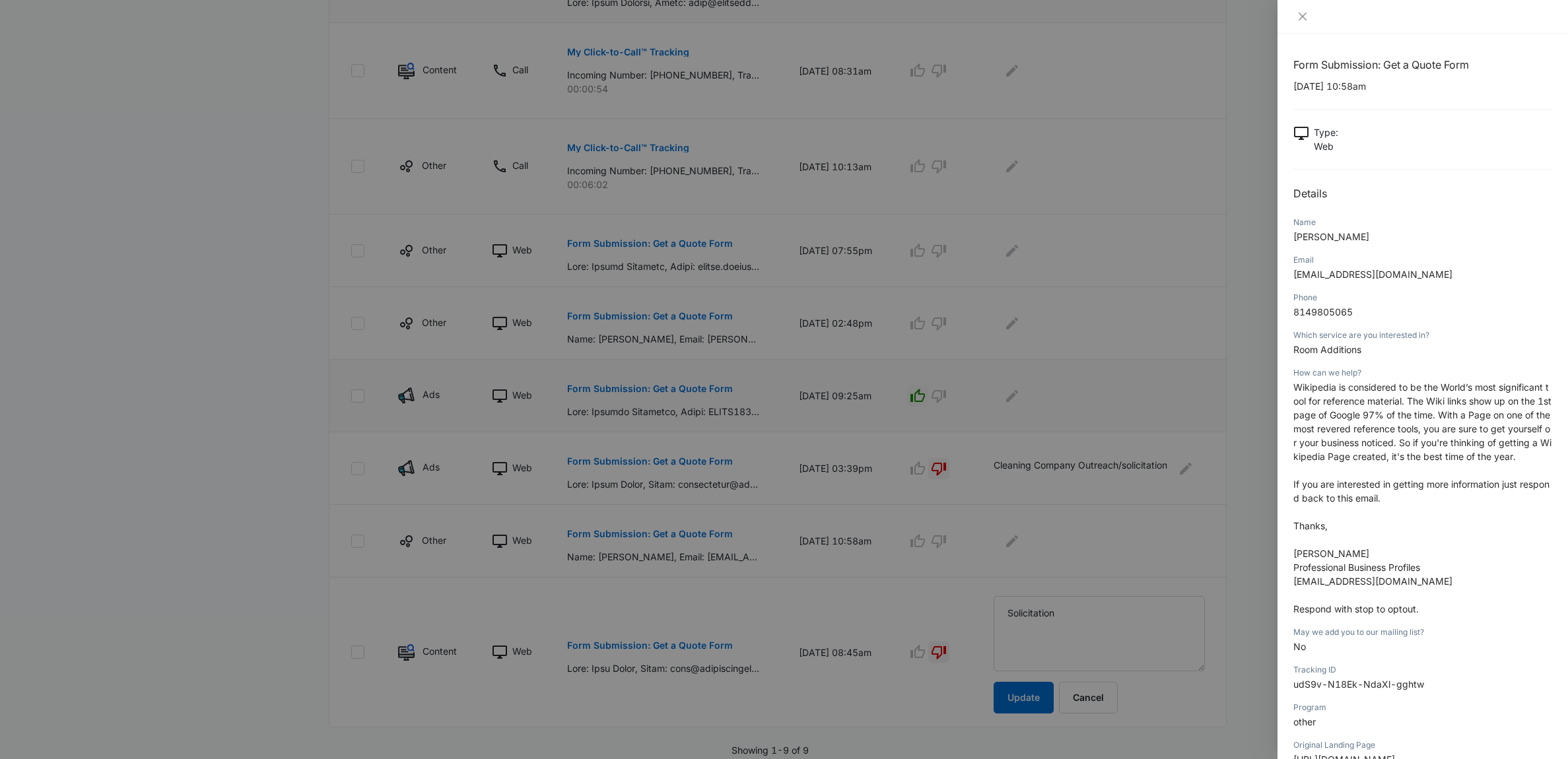
scroll to position [440, 0]
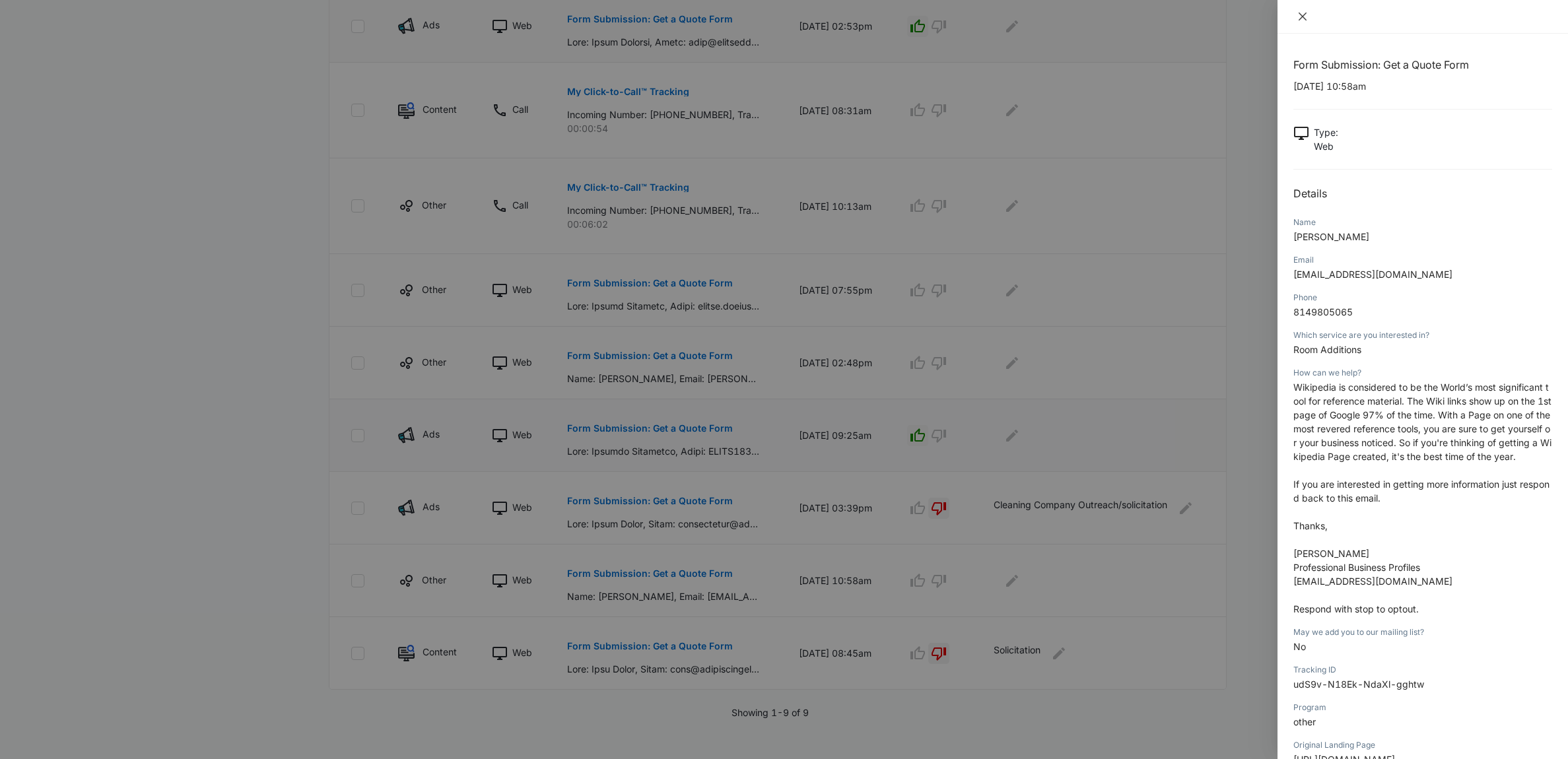
click at [1303, 19] on icon "close" at bounding box center [1303, 16] width 11 height 11
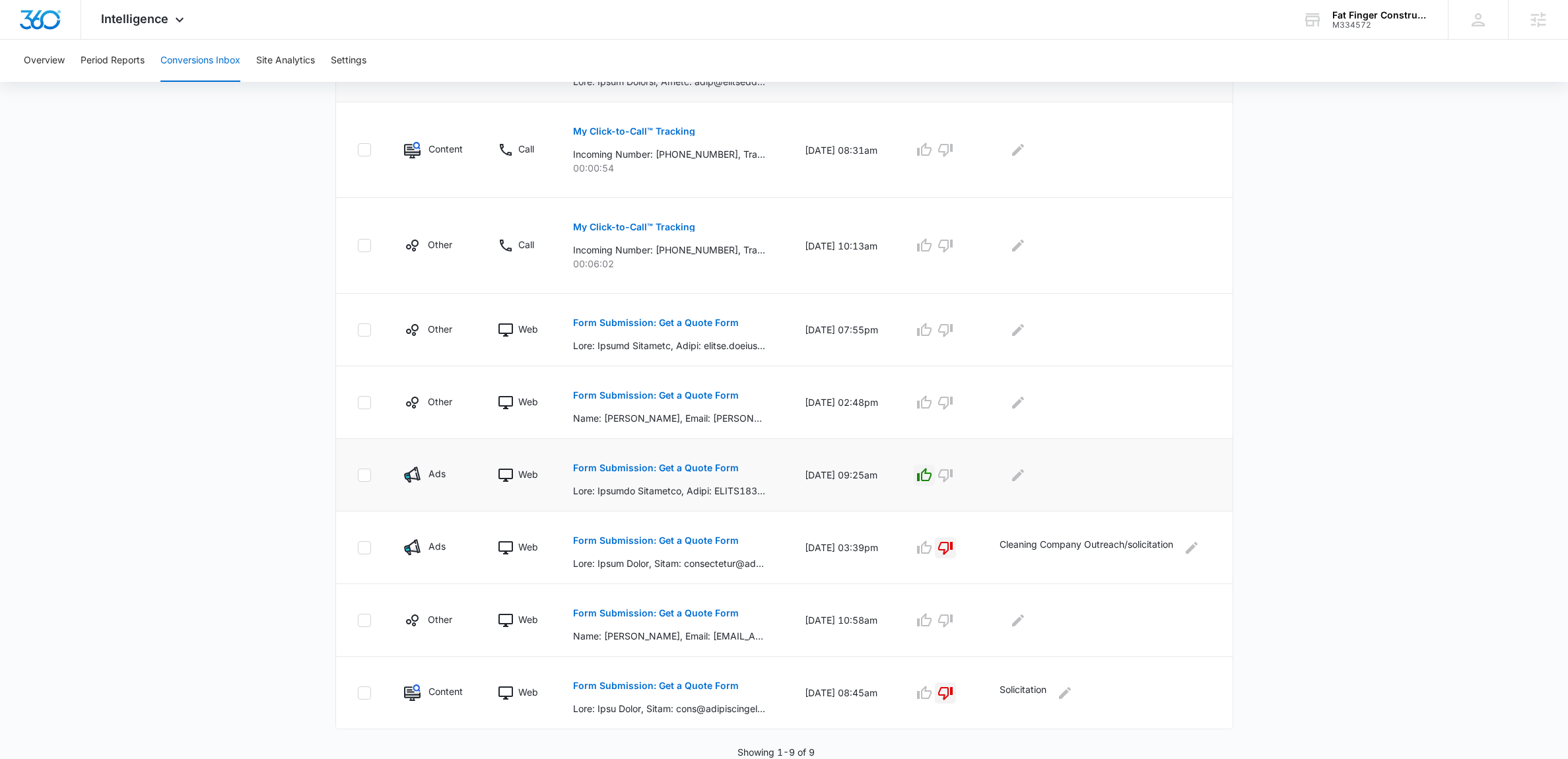
scroll to position [387, 0]
click at [952, 619] on icon "button" at bounding box center [945, 621] width 14 height 13
click at [1029, 621] on button "Edit Comments" at bounding box center [1017, 619] width 21 height 21
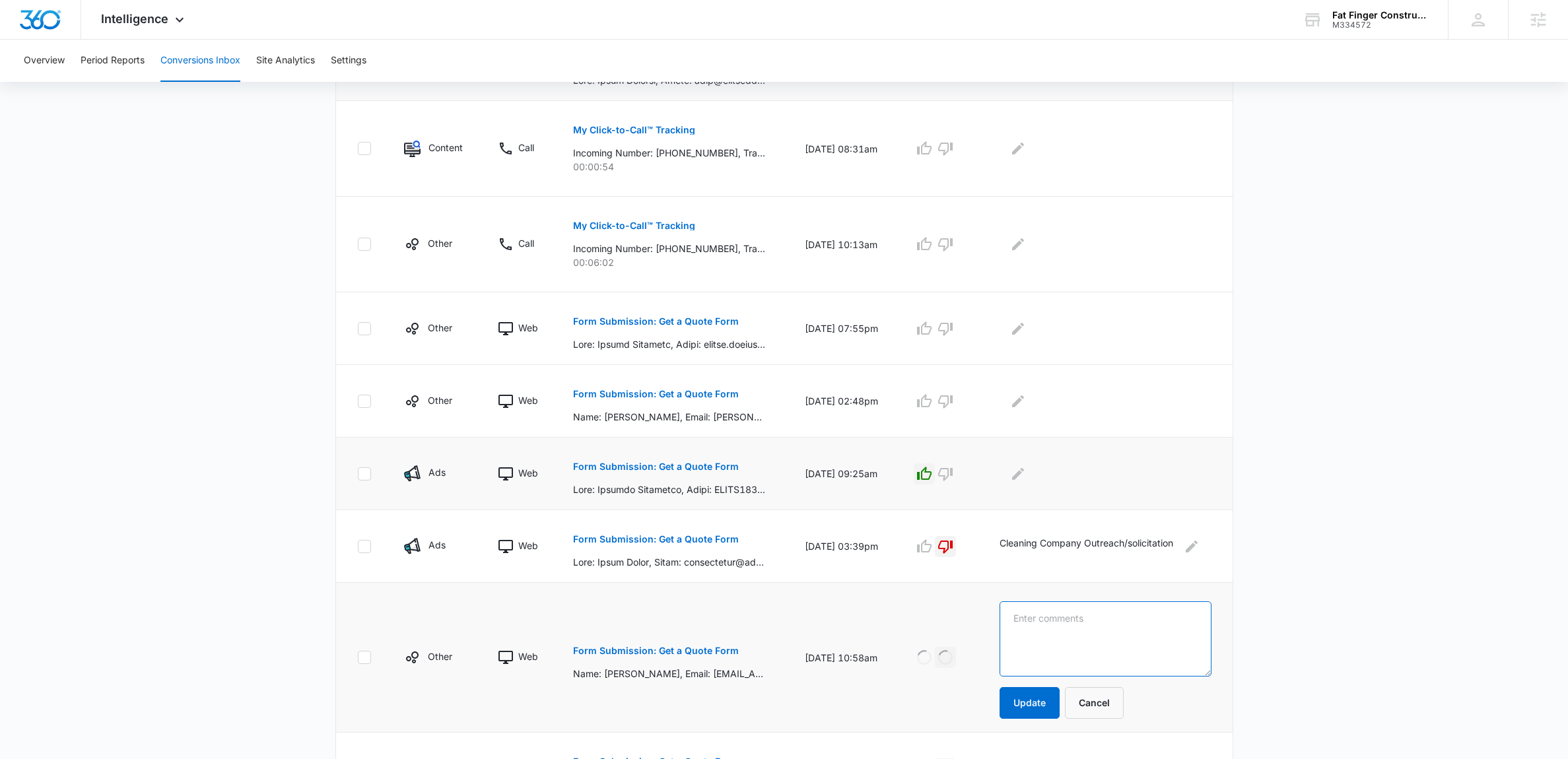
click at [1038, 618] on textarea at bounding box center [1106, 638] width 211 height 75
type textarea "Solicitation-wiki"
click at [1036, 697] on button "Update" at bounding box center [1030, 702] width 60 height 32
click at [688, 392] on p "Form Submission: Get a Quote Form" at bounding box center [655, 393] width 166 height 9
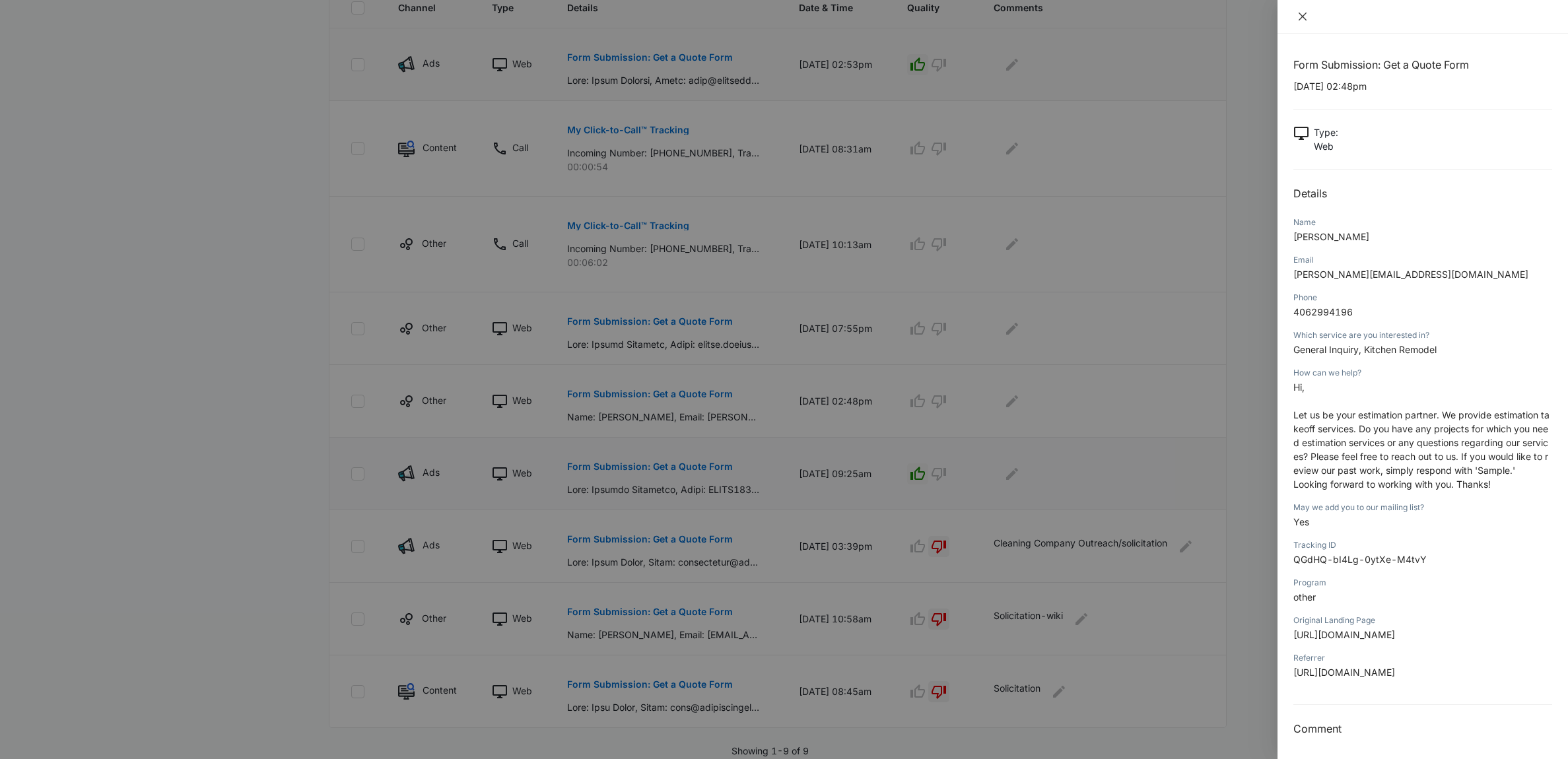
click at [1298, 17] on icon "close" at bounding box center [1303, 16] width 11 height 11
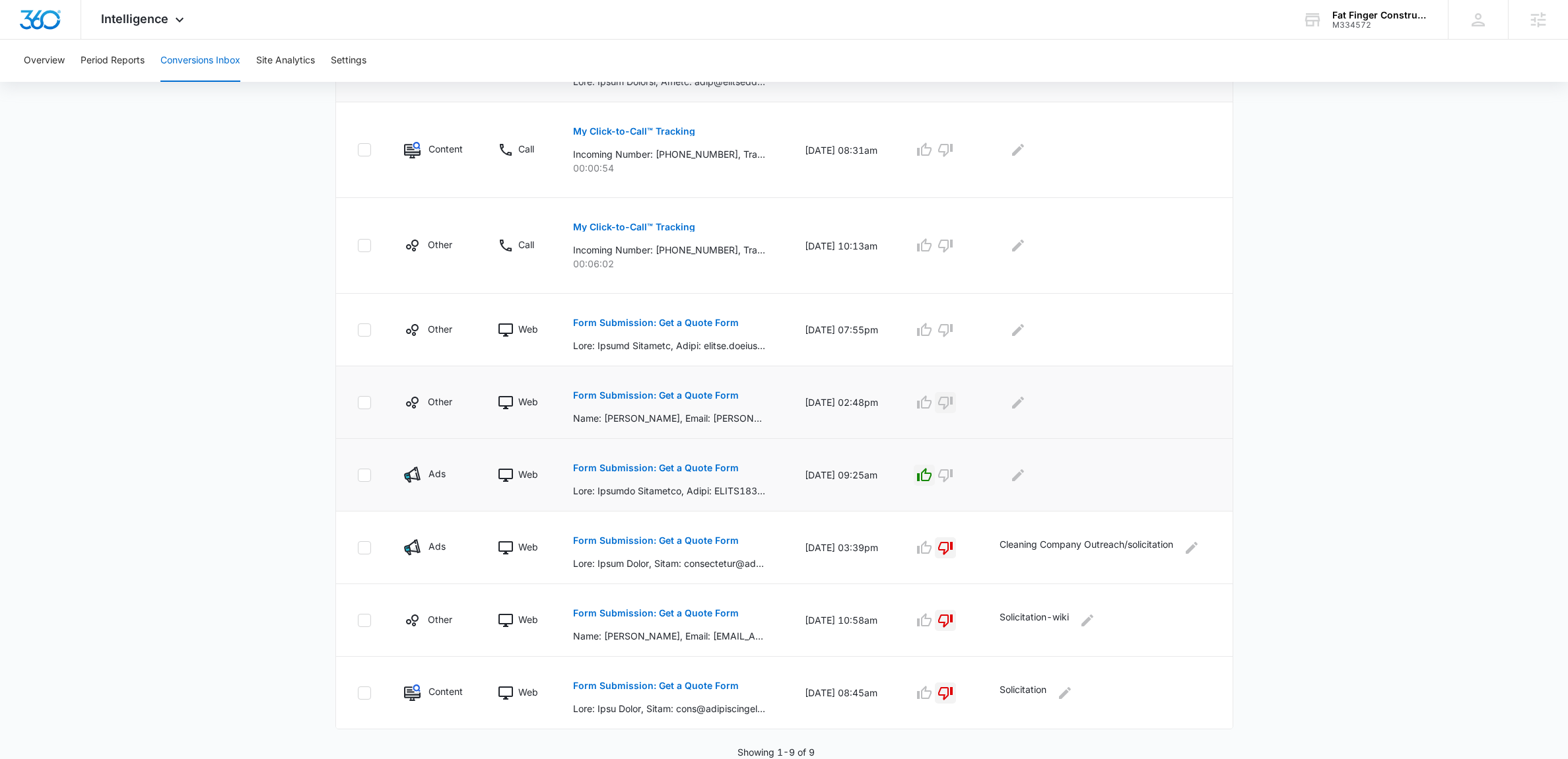
click at [953, 401] on icon "button" at bounding box center [945, 402] width 16 height 16
click at [1010, 402] on div at bounding box center [1106, 402] width 211 height 21
click at [1026, 404] on icon "Edit Comments" at bounding box center [1017, 402] width 16 height 16
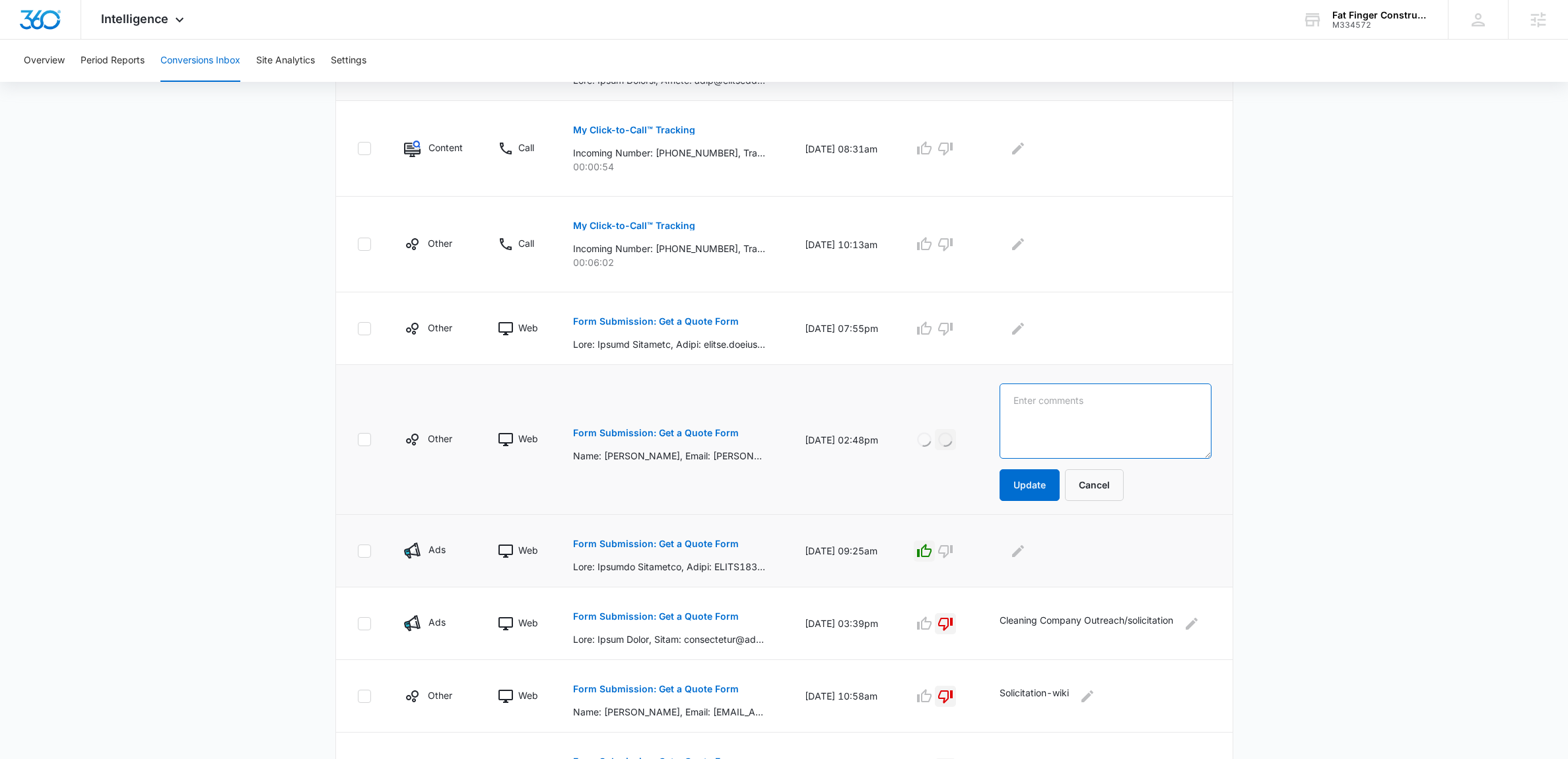
click at [1032, 407] on textarea at bounding box center [1106, 421] width 211 height 75
type textarea "Solicitation"
click at [1035, 497] on button "Update" at bounding box center [1030, 485] width 60 height 32
click at [692, 324] on p "Form Submission: Get a Quote Form" at bounding box center [655, 321] width 166 height 9
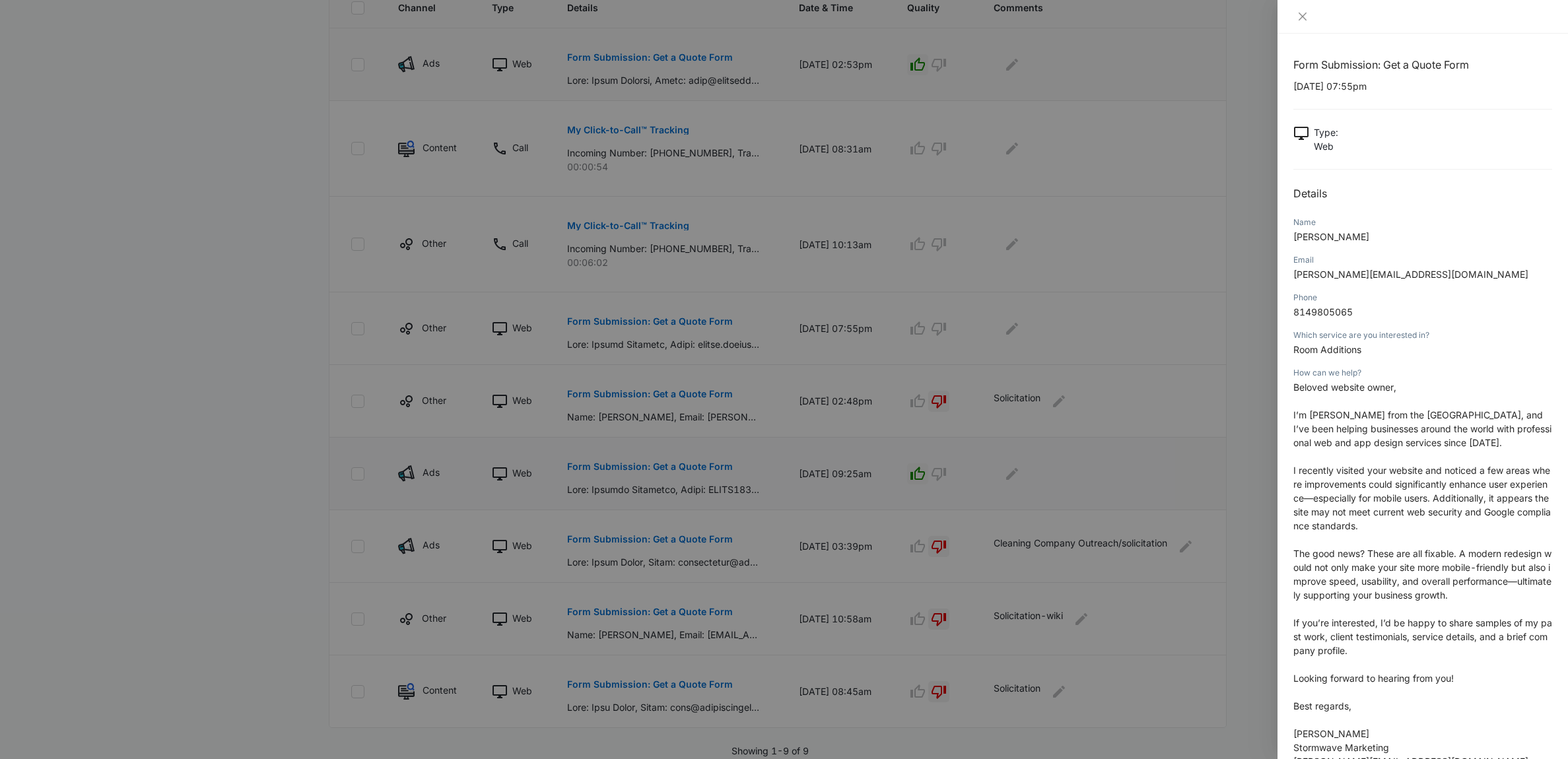
scroll to position [3, 0]
click at [1304, 11] on button "Close" at bounding box center [1303, 17] width 18 height 12
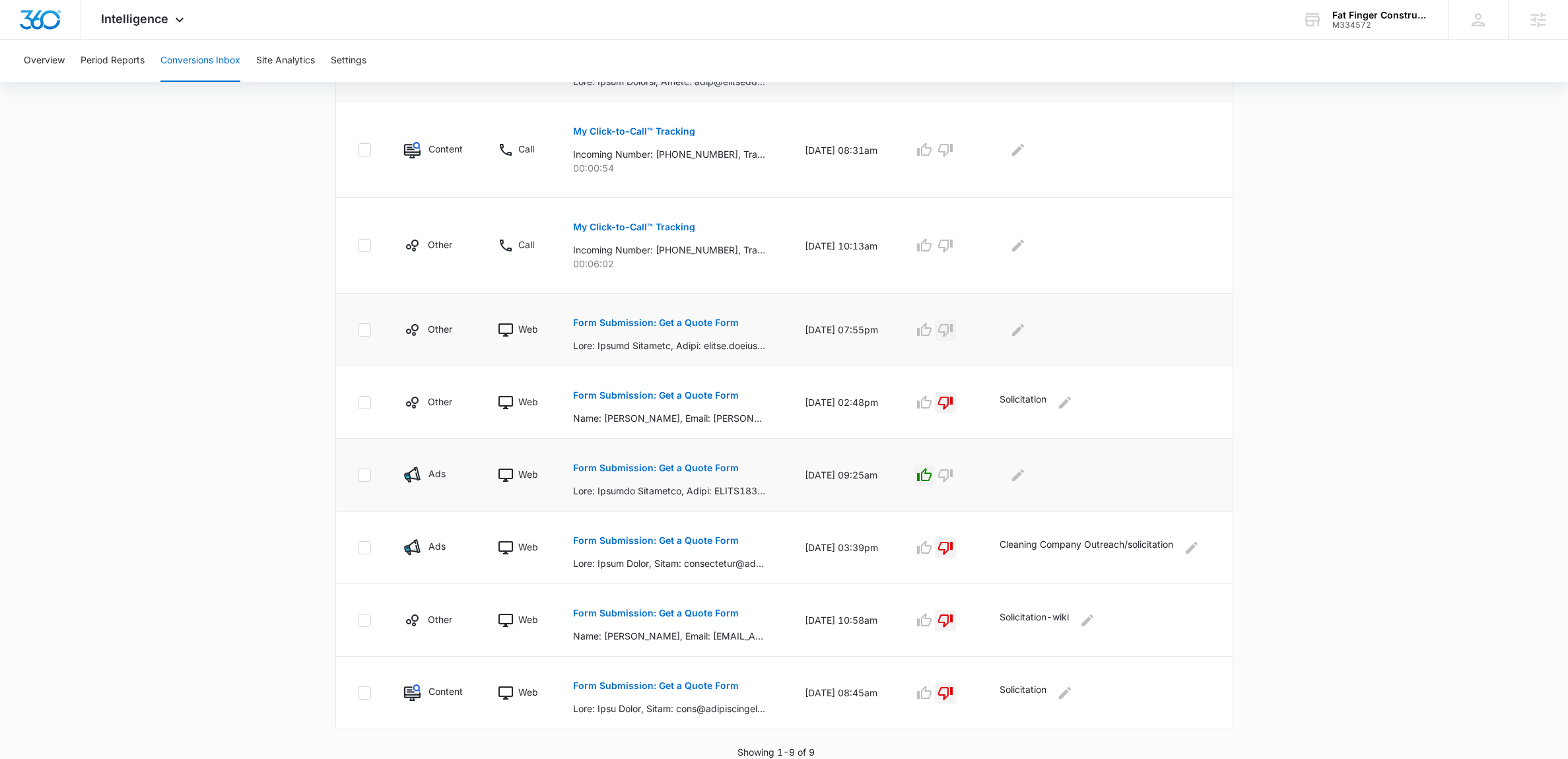
click at [949, 330] on icon "button" at bounding box center [945, 331] width 14 height 13
click at [1015, 329] on icon "Edit Comments" at bounding box center [1017, 329] width 16 height 16
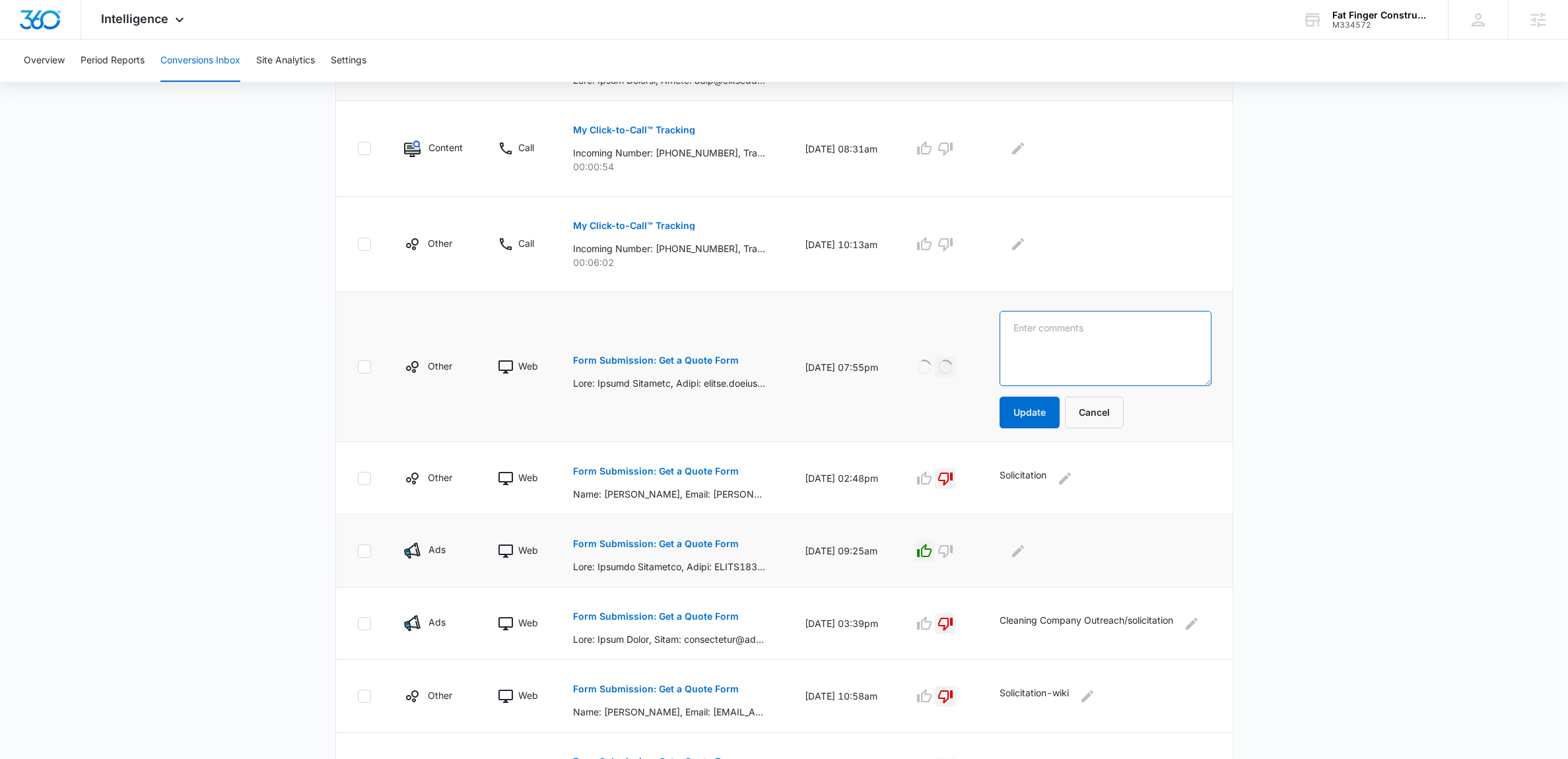
click at [1045, 337] on textarea at bounding box center [1106, 348] width 211 height 75
type textarea "marketing solicitation"
click at [1043, 406] on button "Update" at bounding box center [1030, 412] width 60 height 32
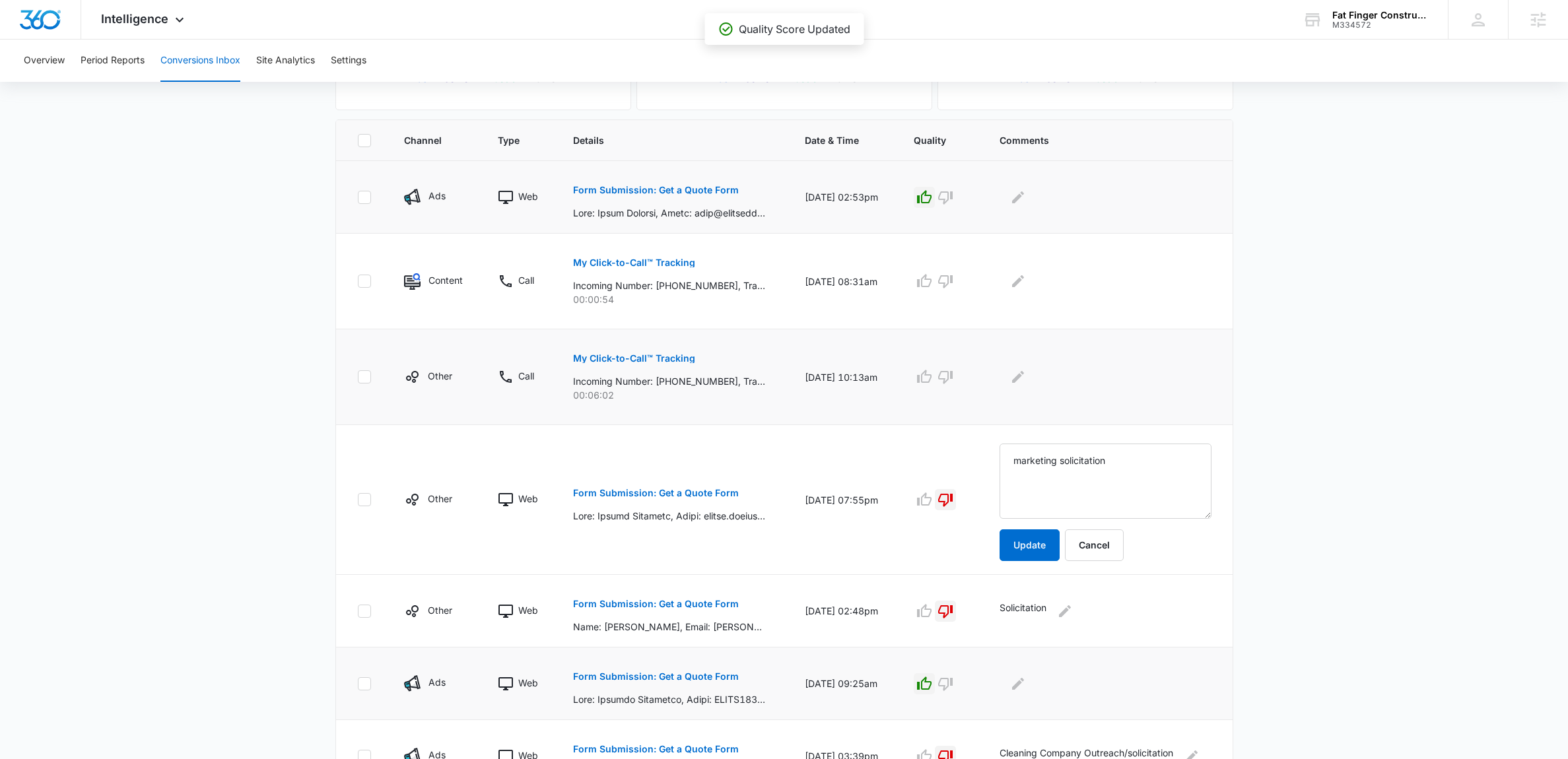
click at [631, 364] on button "My Click-to-Call™ Tracking" at bounding box center [634, 358] width 122 height 32
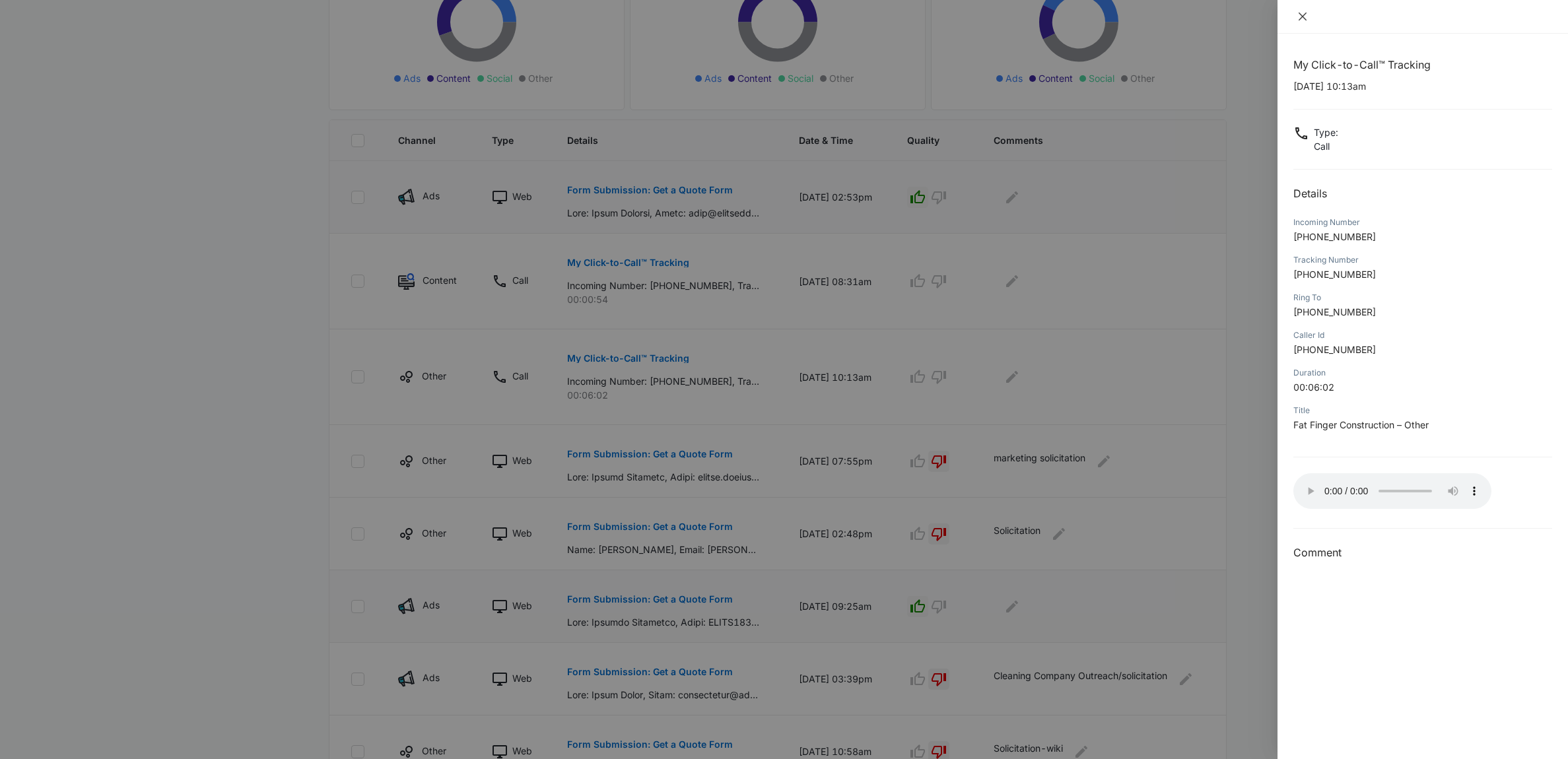
click at [1299, 11] on icon "close" at bounding box center [1303, 16] width 11 height 11
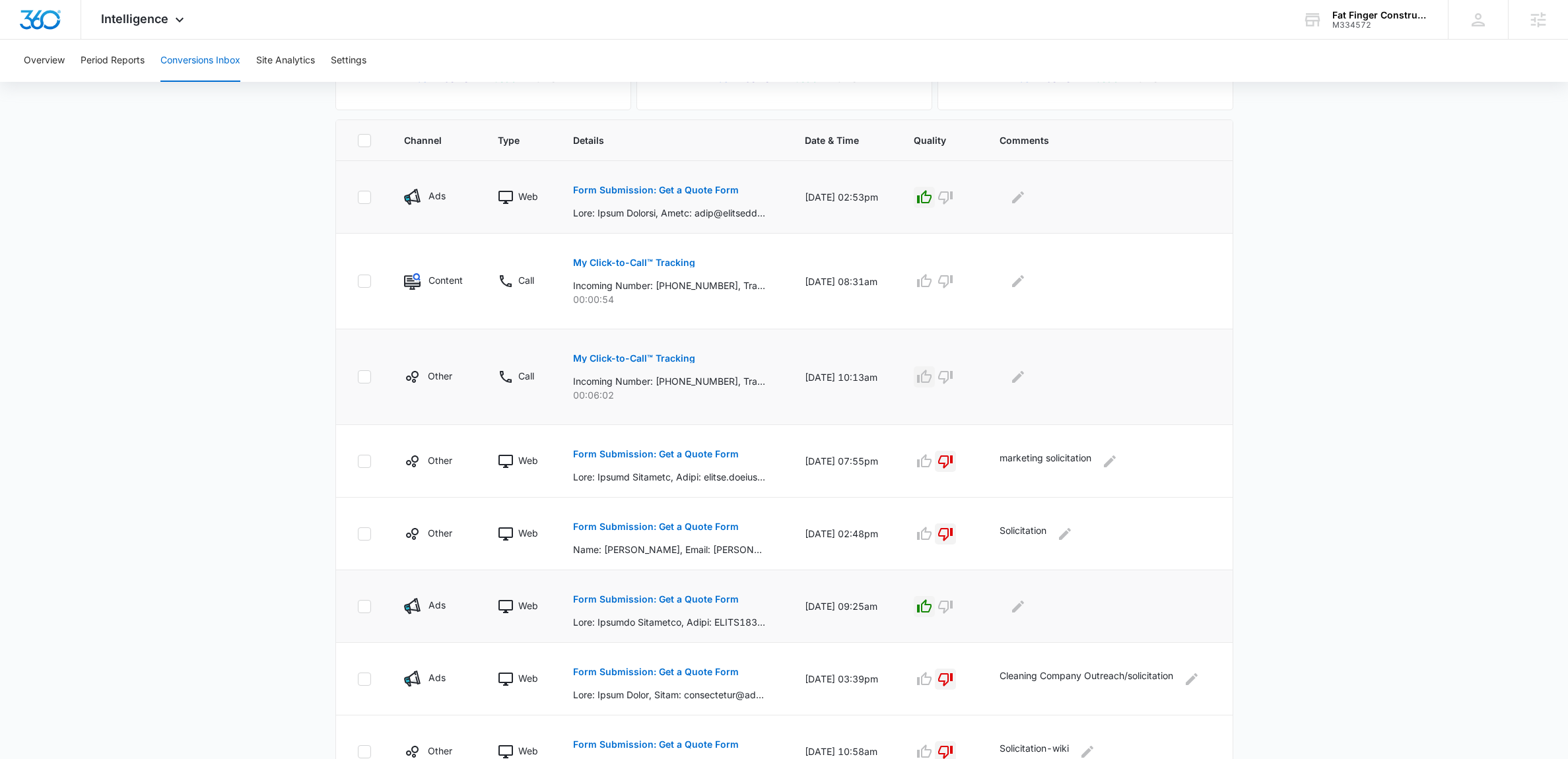
click at [924, 380] on icon "button" at bounding box center [924, 377] width 16 height 16
click at [1026, 383] on icon "Edit Comments" at bounding box center [1017, 377] width 16 height 16
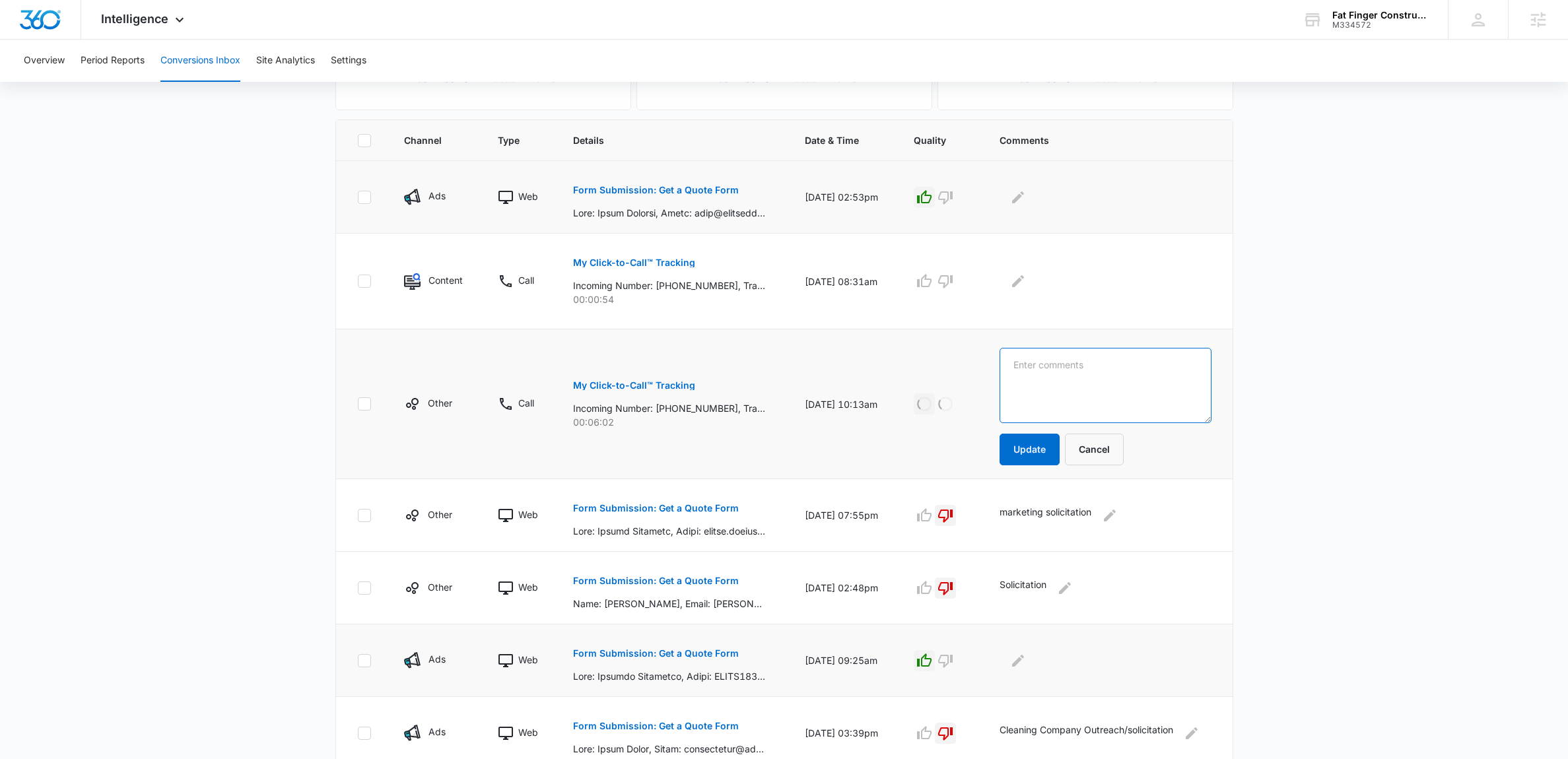
scroll to position [231, 0]
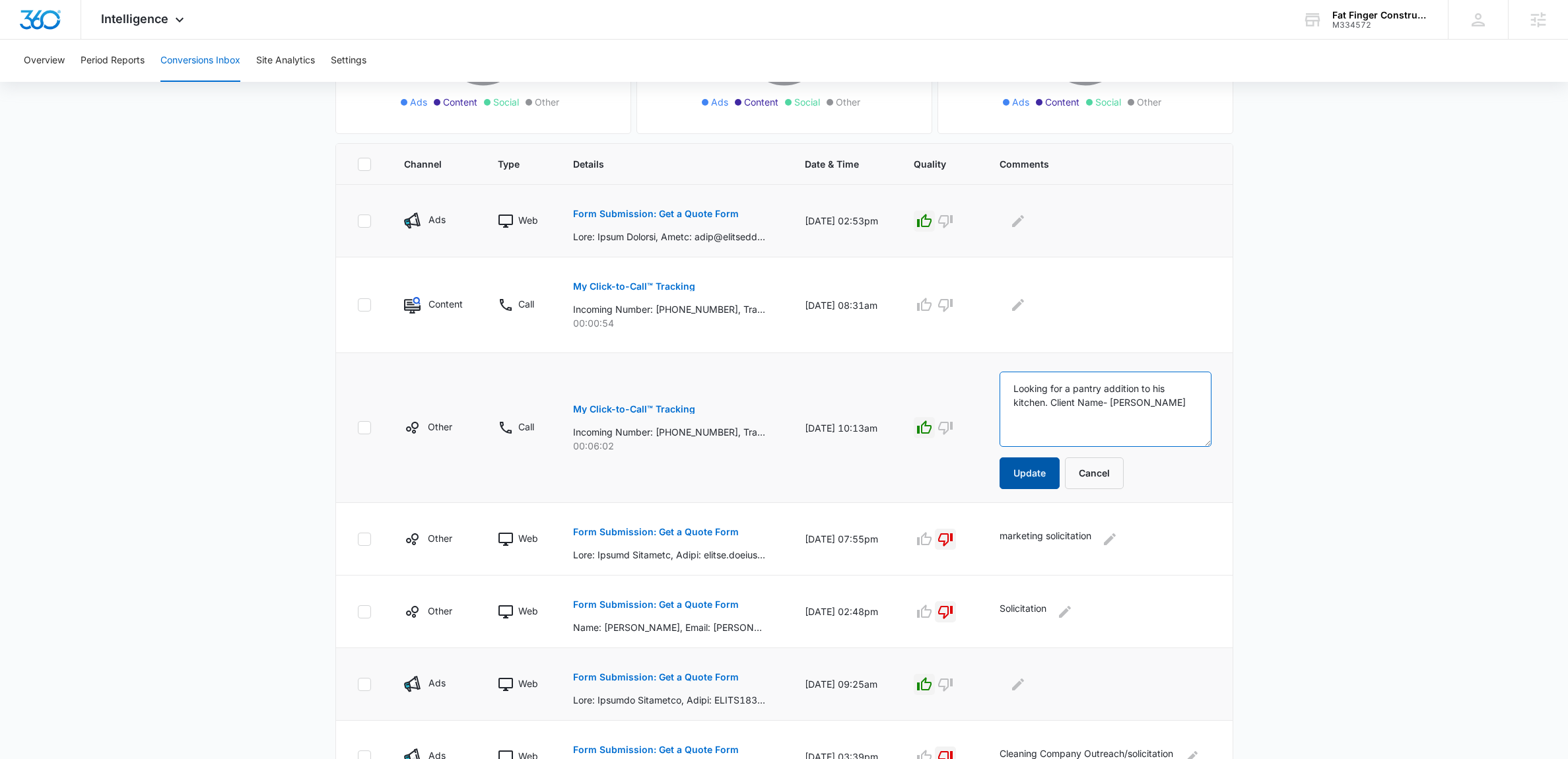
type textarea "Looking for a pantry addition to his kitchen. Client Name- [PERSON_NAME]"
click at [1036, 481] on button "Update" at bounding box center [1030, 473] width 60 height 32
click at [616, 289] on p "My Click-to-Call™ Tracking" at bounding box center [634, 286] width 122 height 9
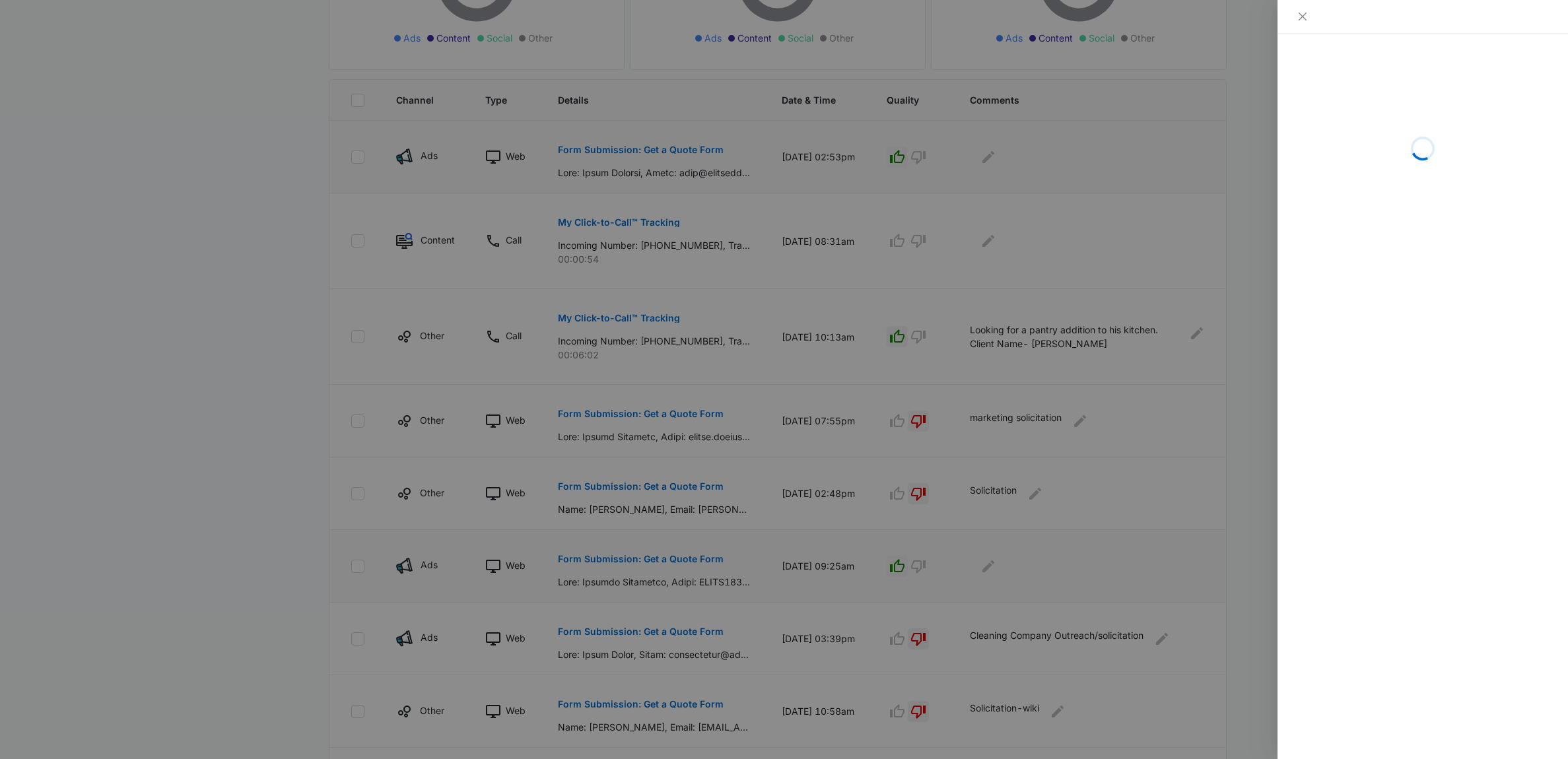
scroll to position [322, 0]
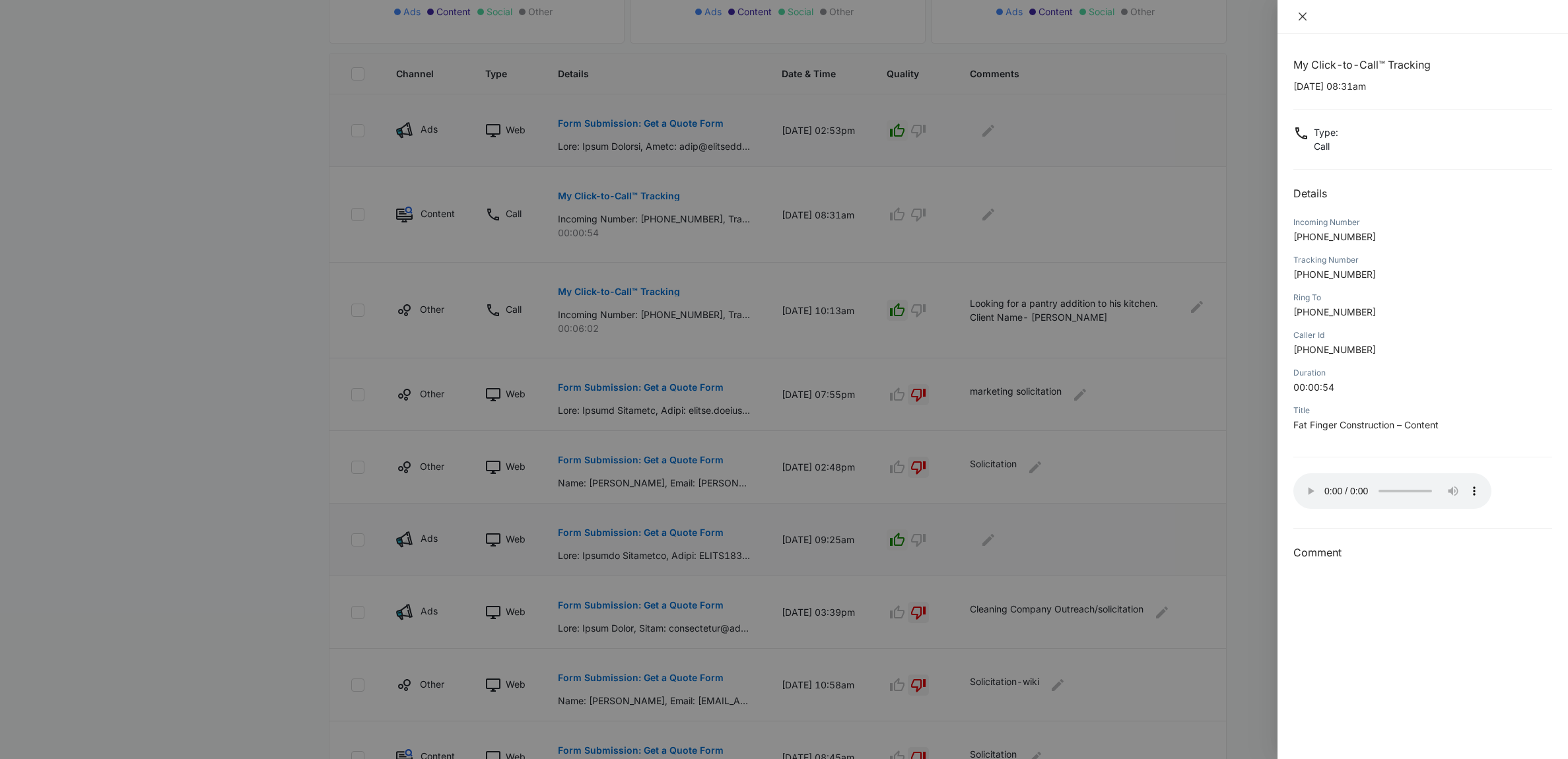
click at [1299, 16] on icon "close" at bounding box center [1303, 16] width 11 height 11
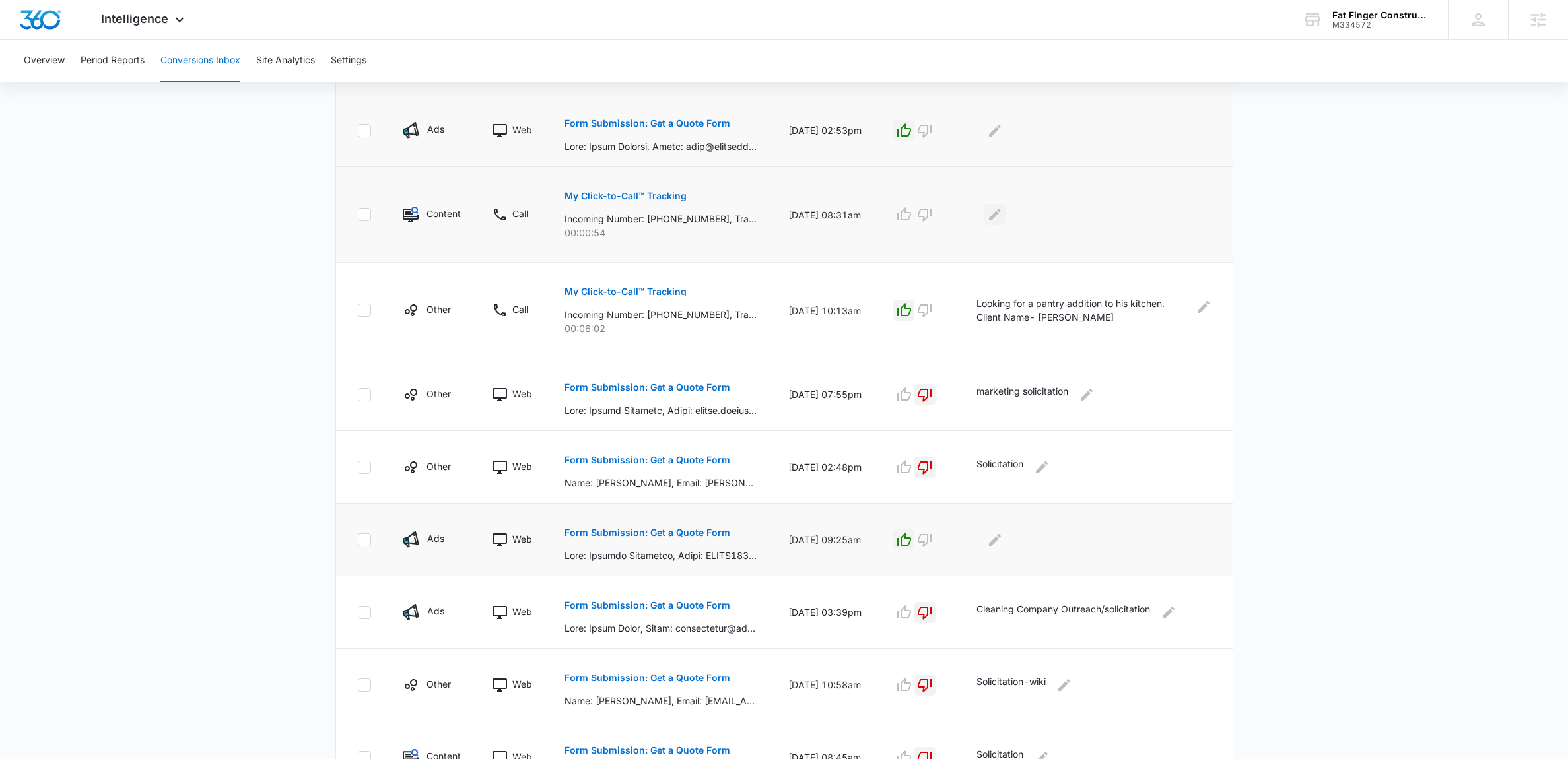
click at [1001, 214] on icon "Edit Comments" at bounding box center [995, 214] width 12 height 12
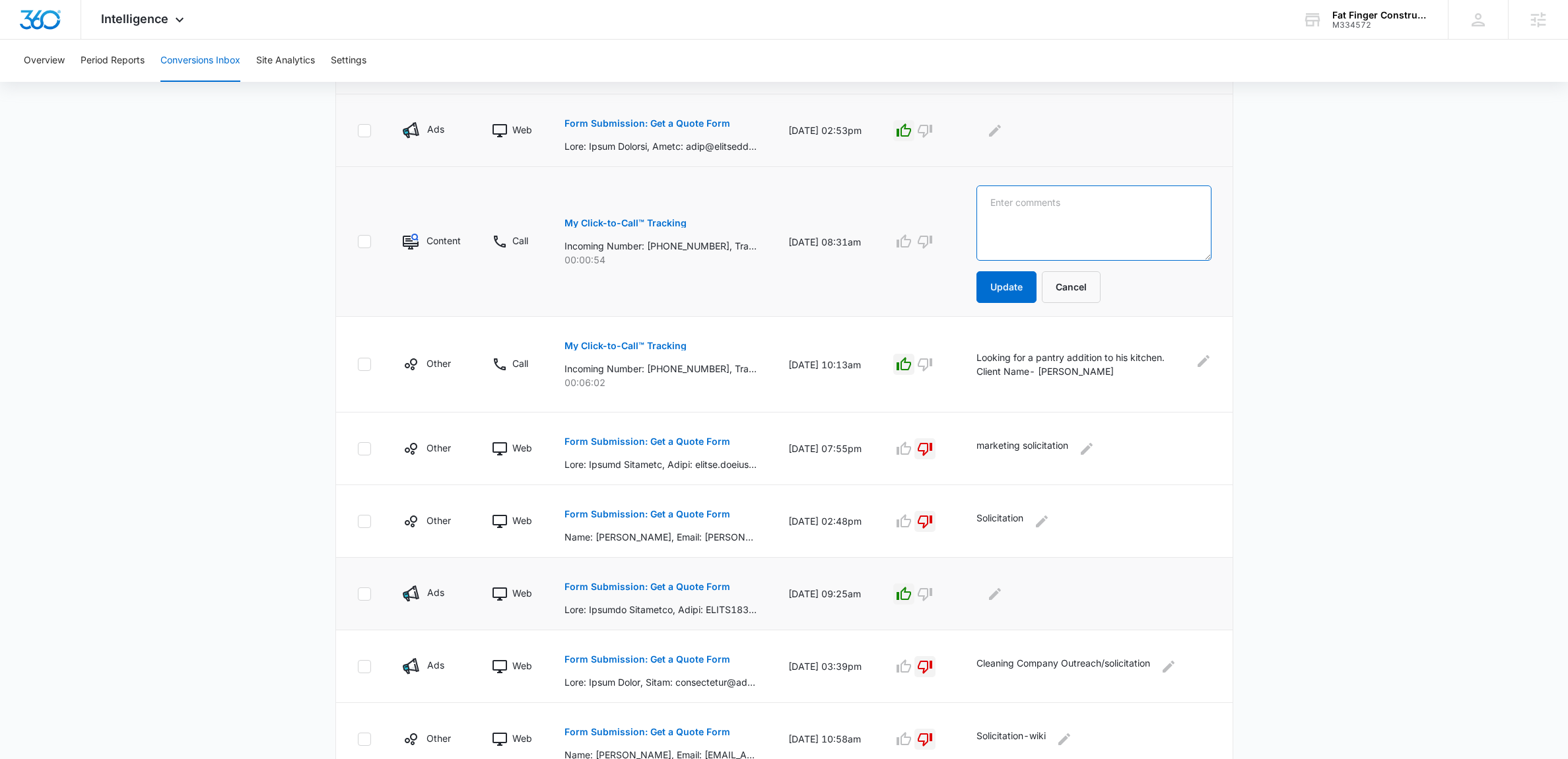
click at [1020, 235] on textarea at bounding box center [1094, 223] width 235 height 75
type textarea "Permit information. Applicable to business but not a lead"
click at [1009, 278] on button "Update" at bounding box center [1007, 287] width 60 height 32
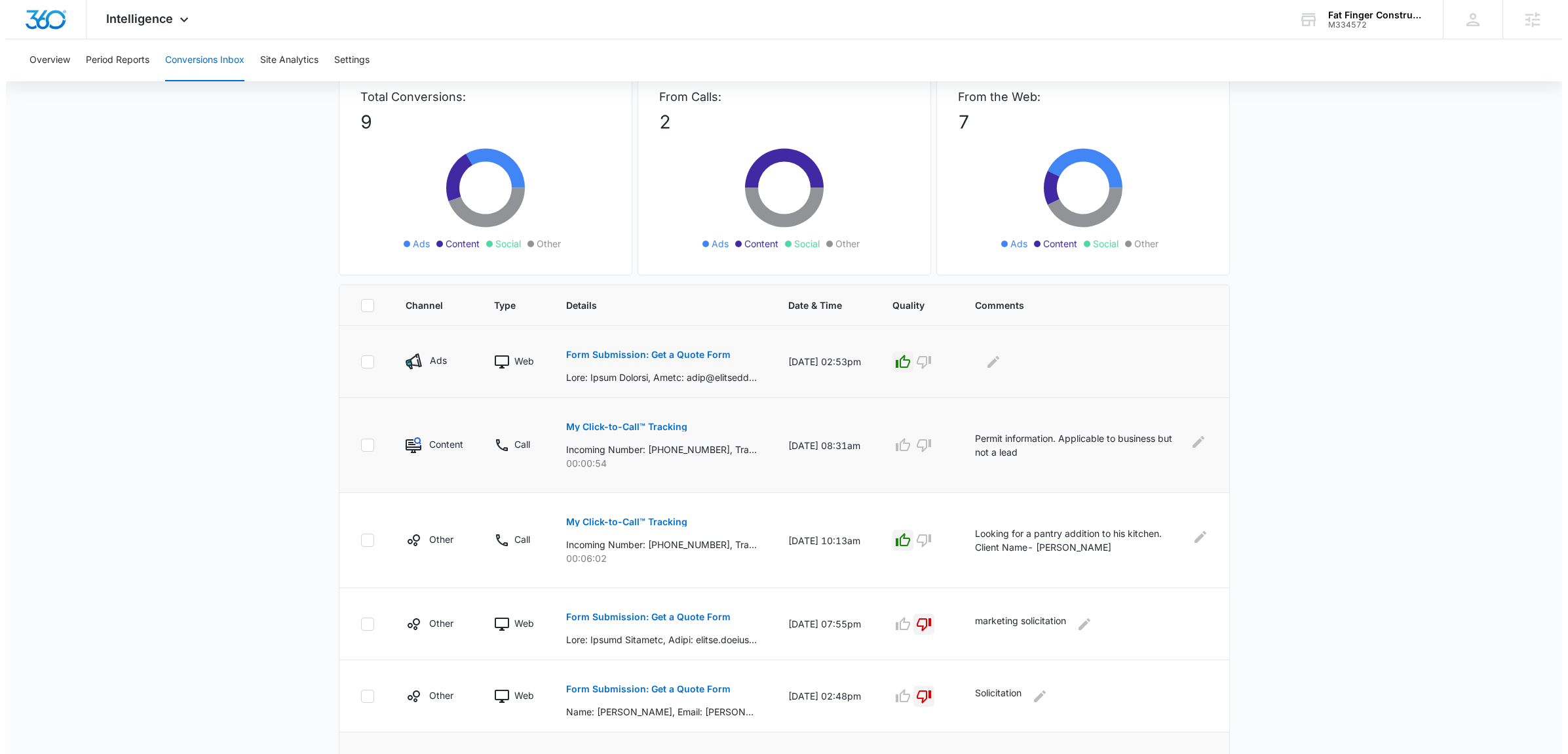
scroll to position [0, 0]
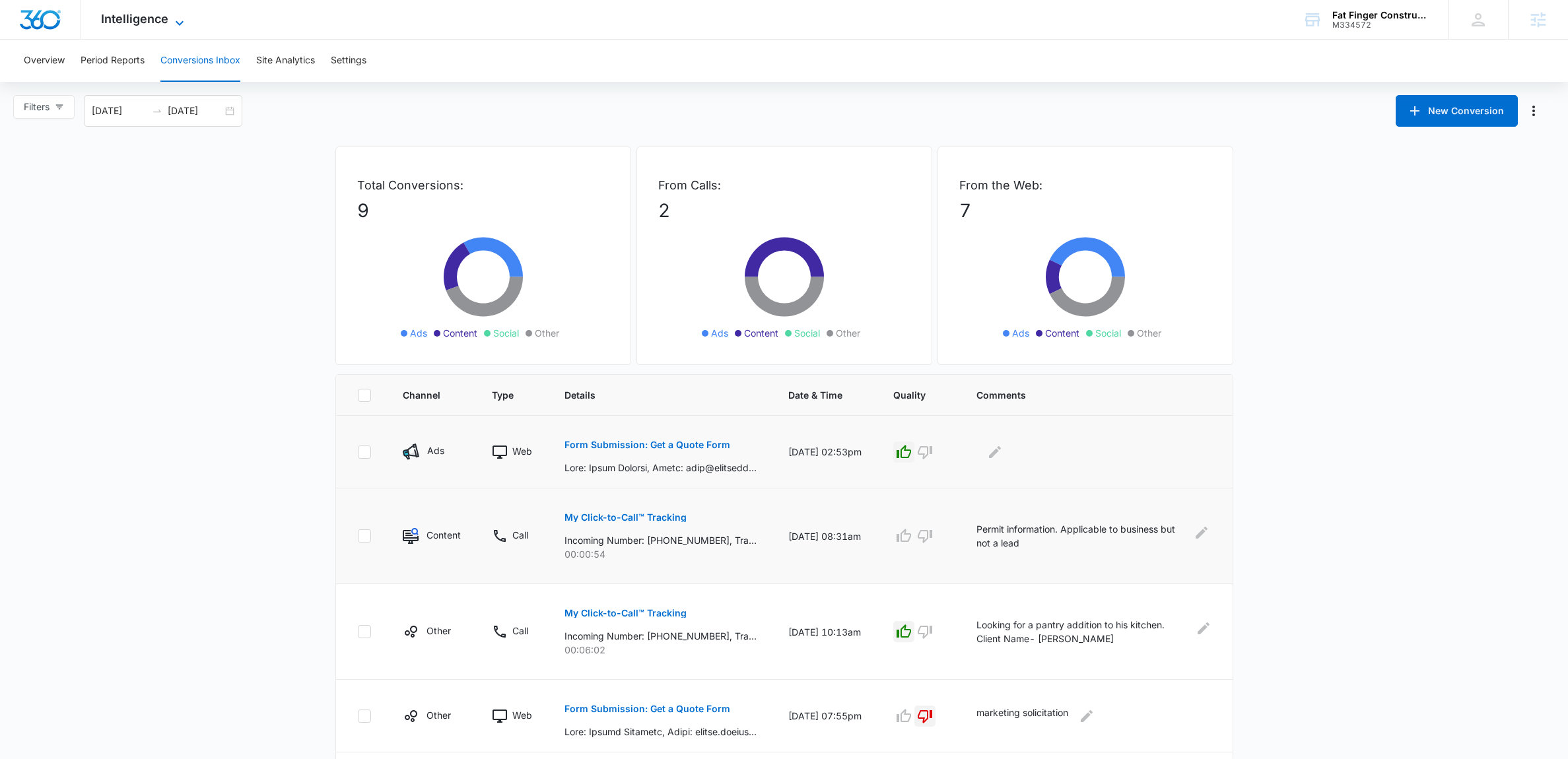
click at [177, 25] on icon at bounding box center [179, 22] width 16 height 16
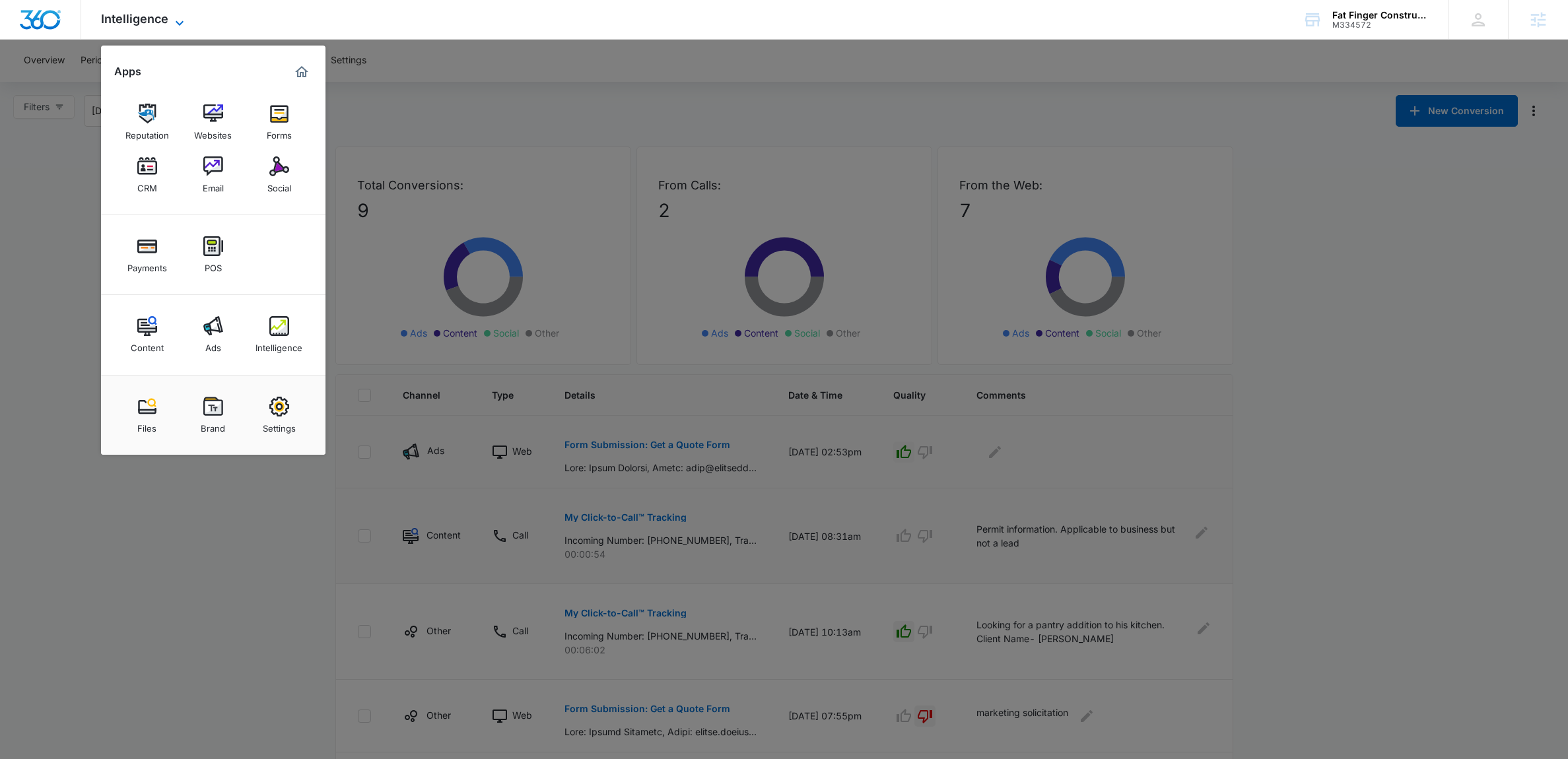
click at [131, 17] on span "Intelligence" at bounding box center [134, 18] width 67 height 14
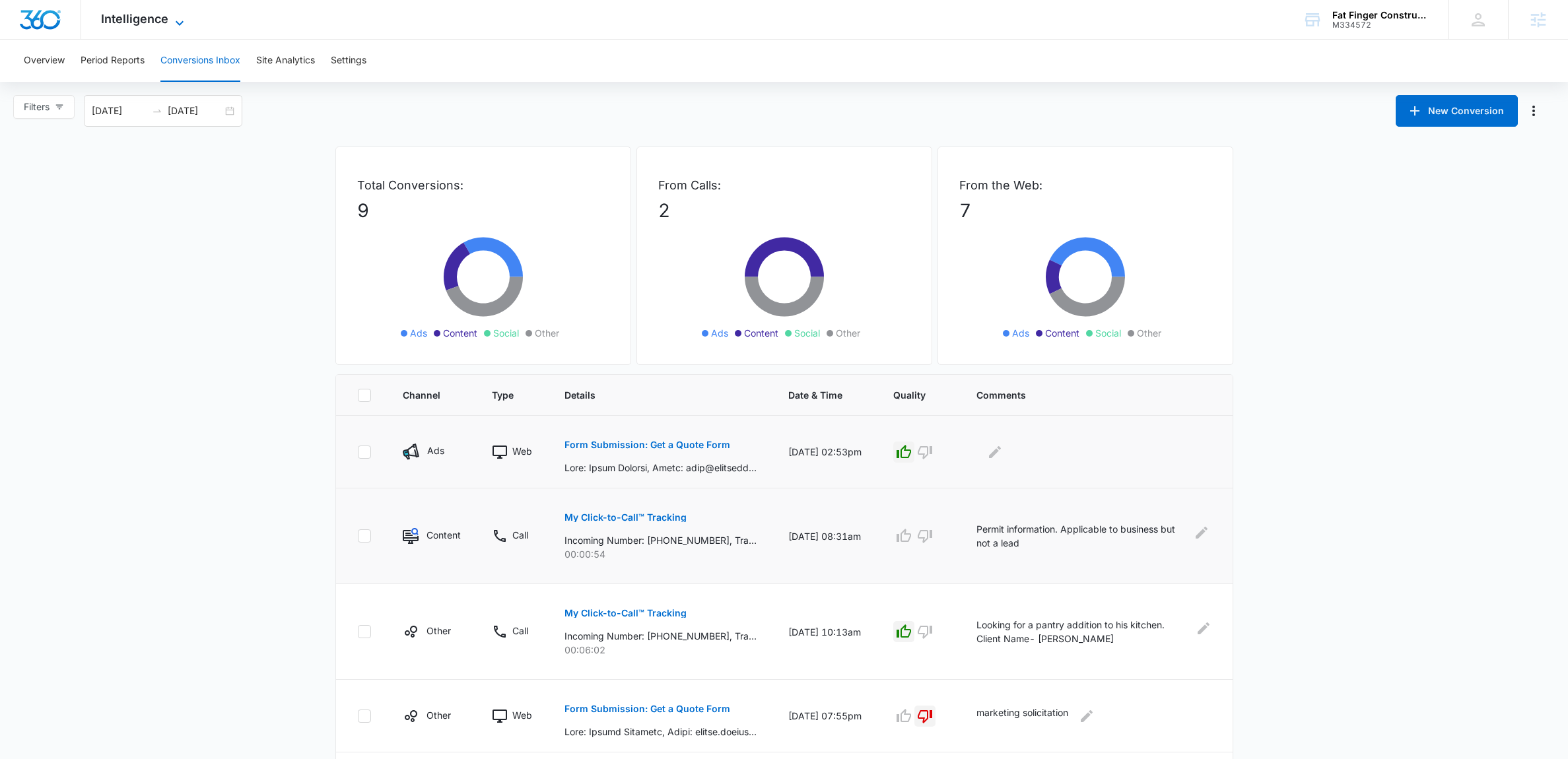
click at [149, 14] on span "Intelligence" at bounding box center [134, 18] width 67 height 14
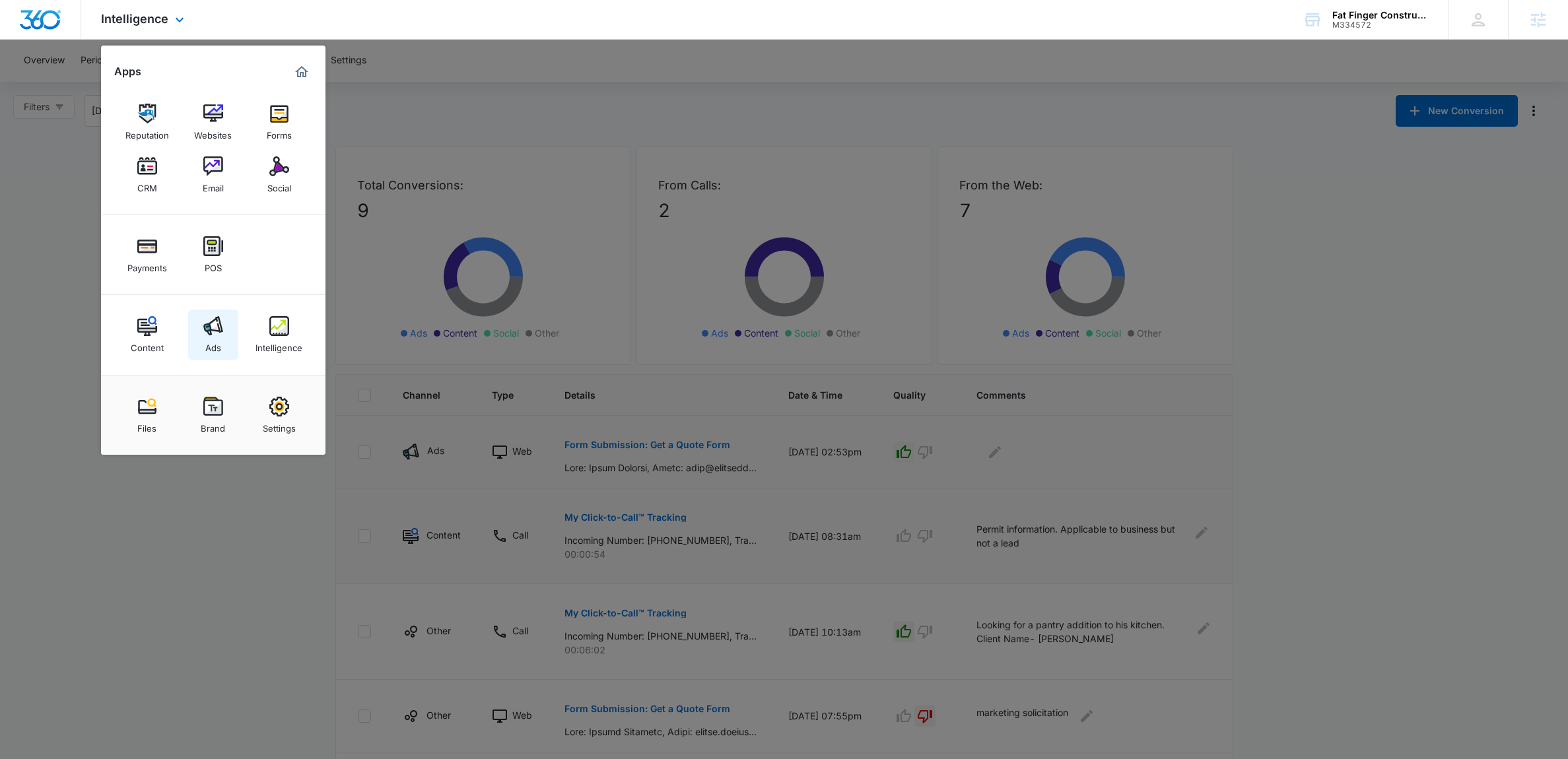
click at [203, 357] on link "Ads" at bounding box center [213, 334] width 50 height 50
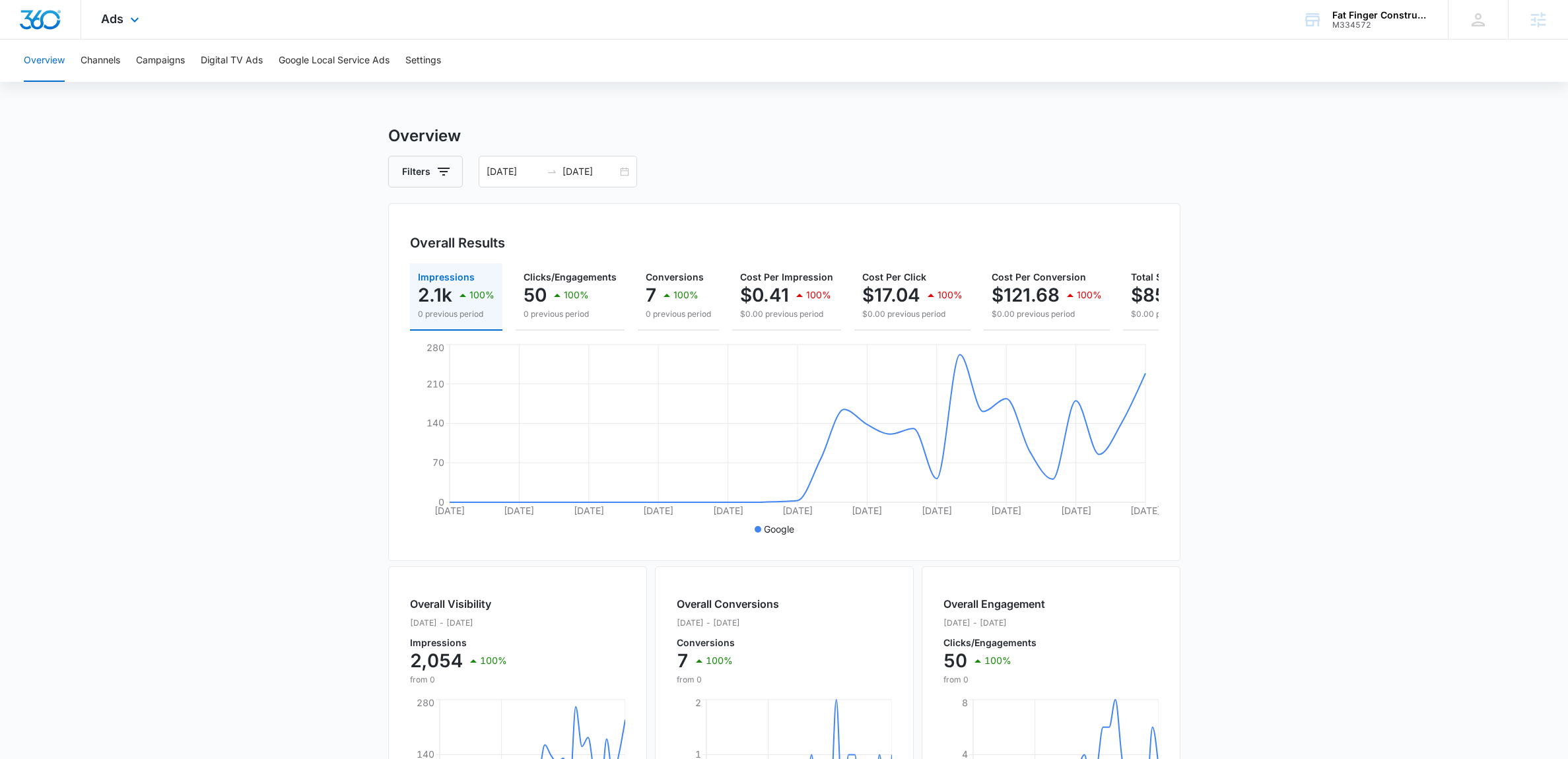
click at [136, 11] on div "Ads Apps Reputation Websites Forms CRM Email Social Payments POS Content Ads In…" at bounding box center [122, 19] width 82 height 39
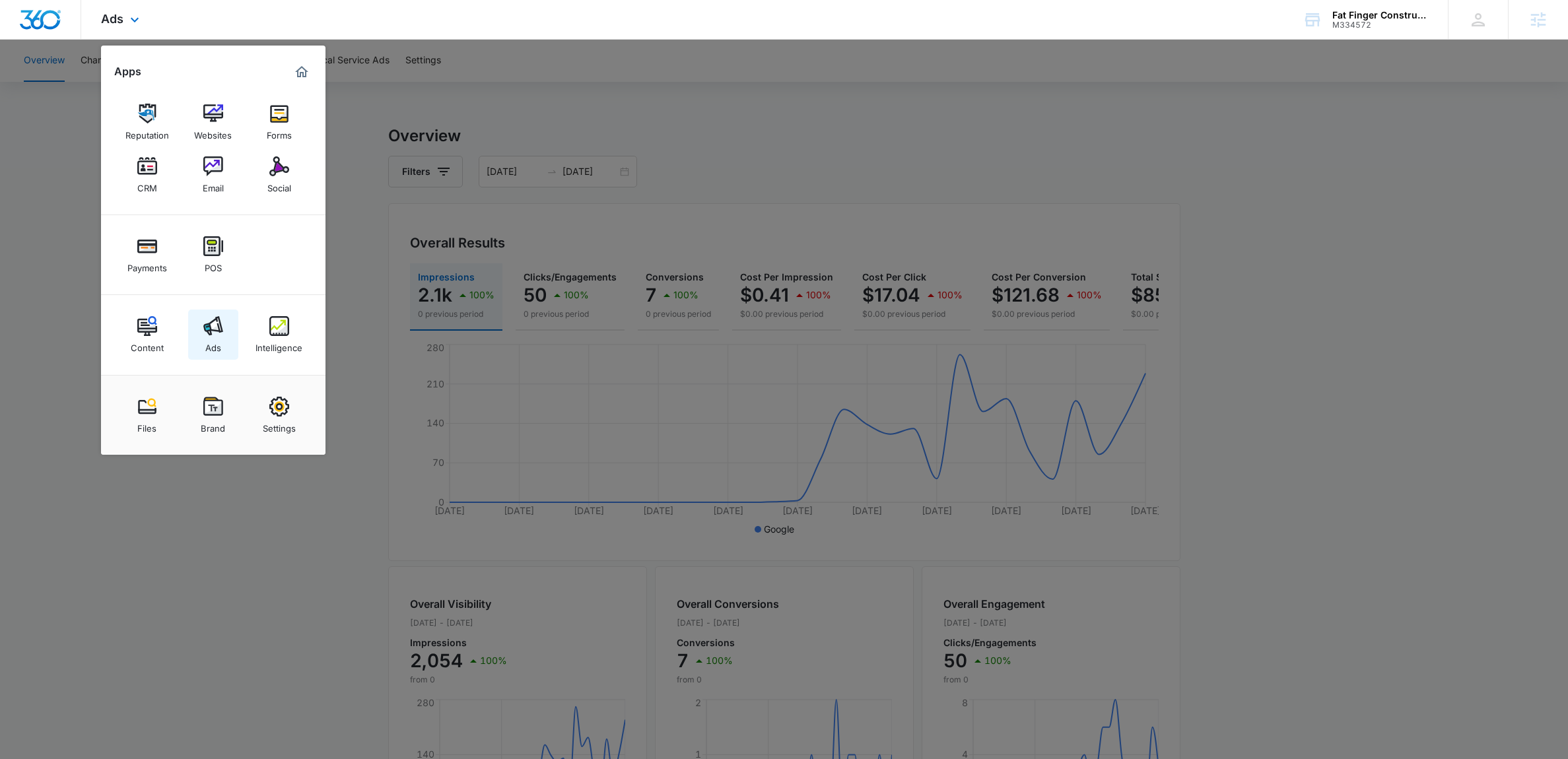
click at [226, 328] on link "Ads" at bounding box center [213, 334] width 50 height 50
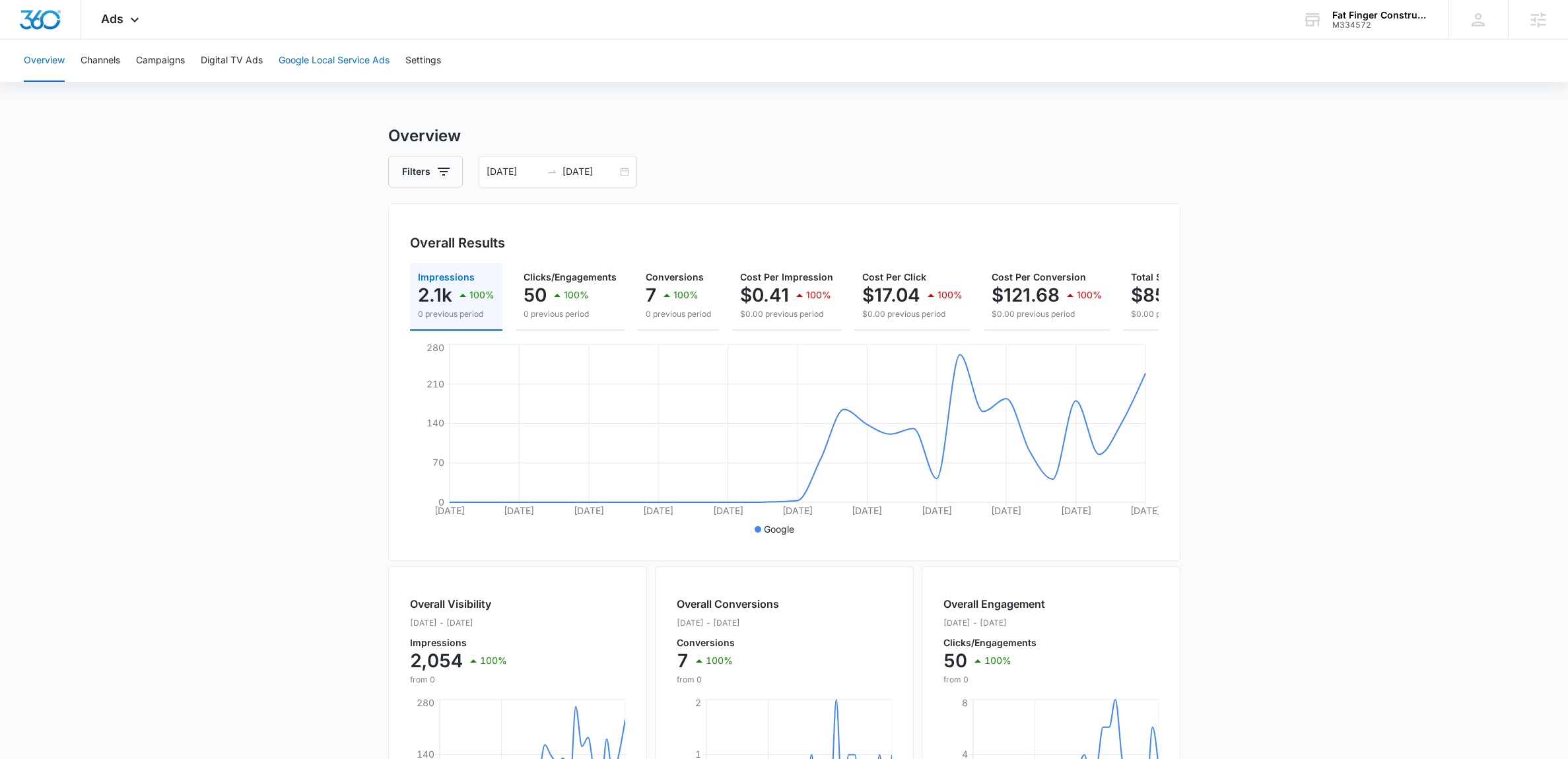
click at [325, 58] on button "Google Local Service Ads" at bounding box center [334, 61] width 111 height 42
